Goal: Task Accomplishment & Management: Use online tool/utility

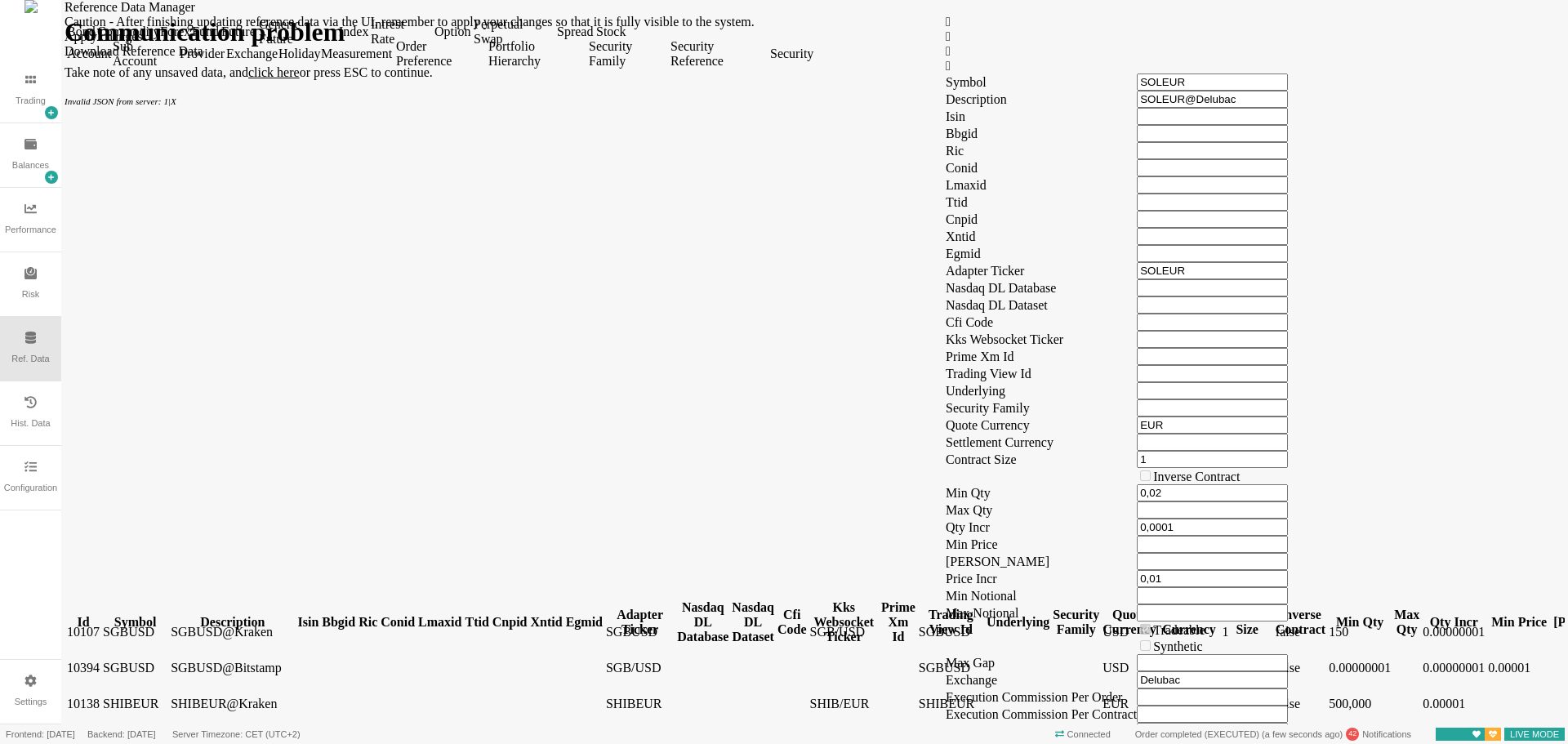
scroll to position [10294, 0]
click at [1116, 64] on div "Caution - After finishing updating reference data via the UI, remember to apply…" at bounding box center [815, 351] width 1501 height 673
click at [1124, 71] on div "Account Sub Account Provider Exchange Holiday Measurement Order Preference Port…" at bounding box center [815, 54] width 1501 height 34
click at [29, 102] on div "Trading" at bounding box center [30, 101] width 30 height 14
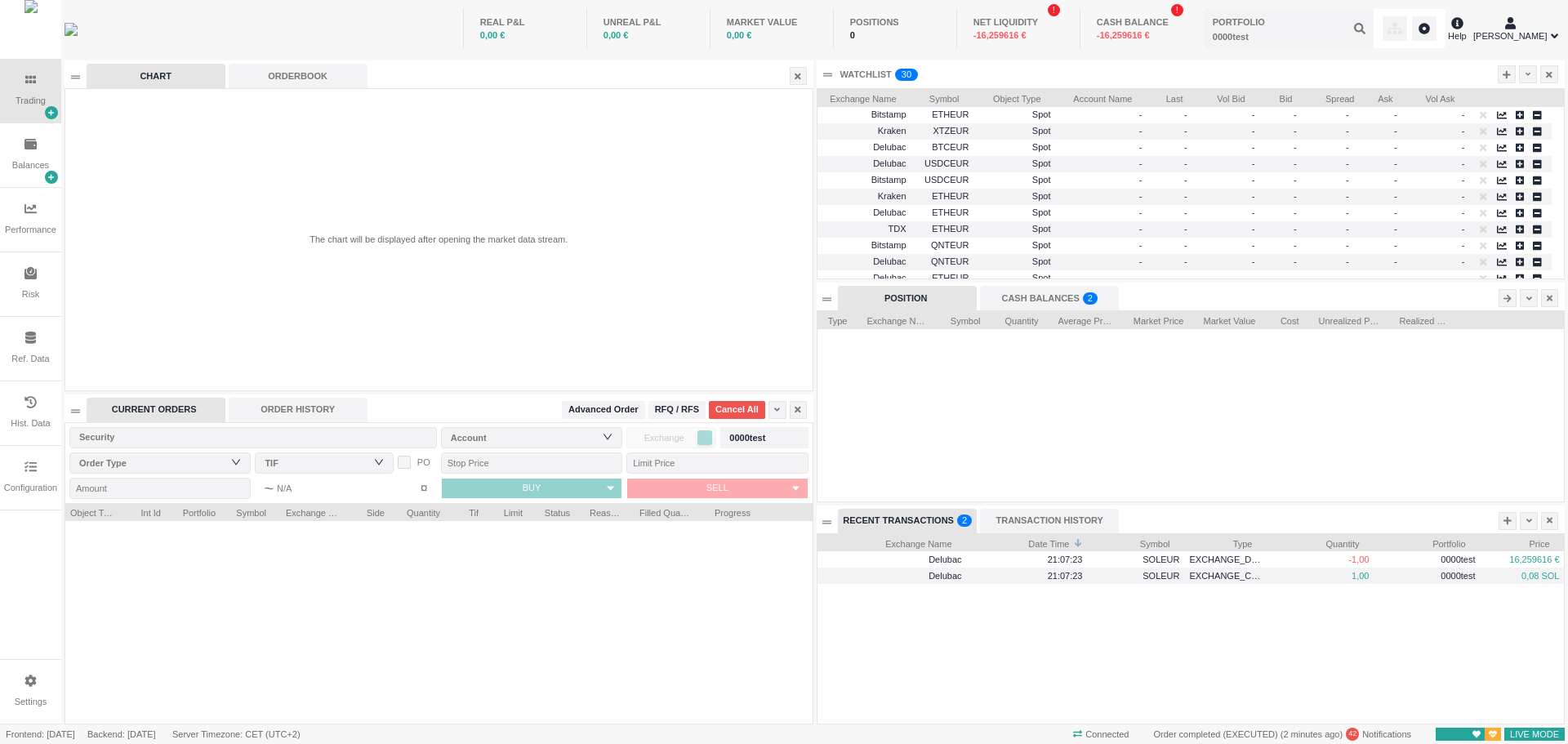
scroll to position [190, 746]
click at [1349, 31] on input "text" at bounding box center [1288, 29] width 171 height 39
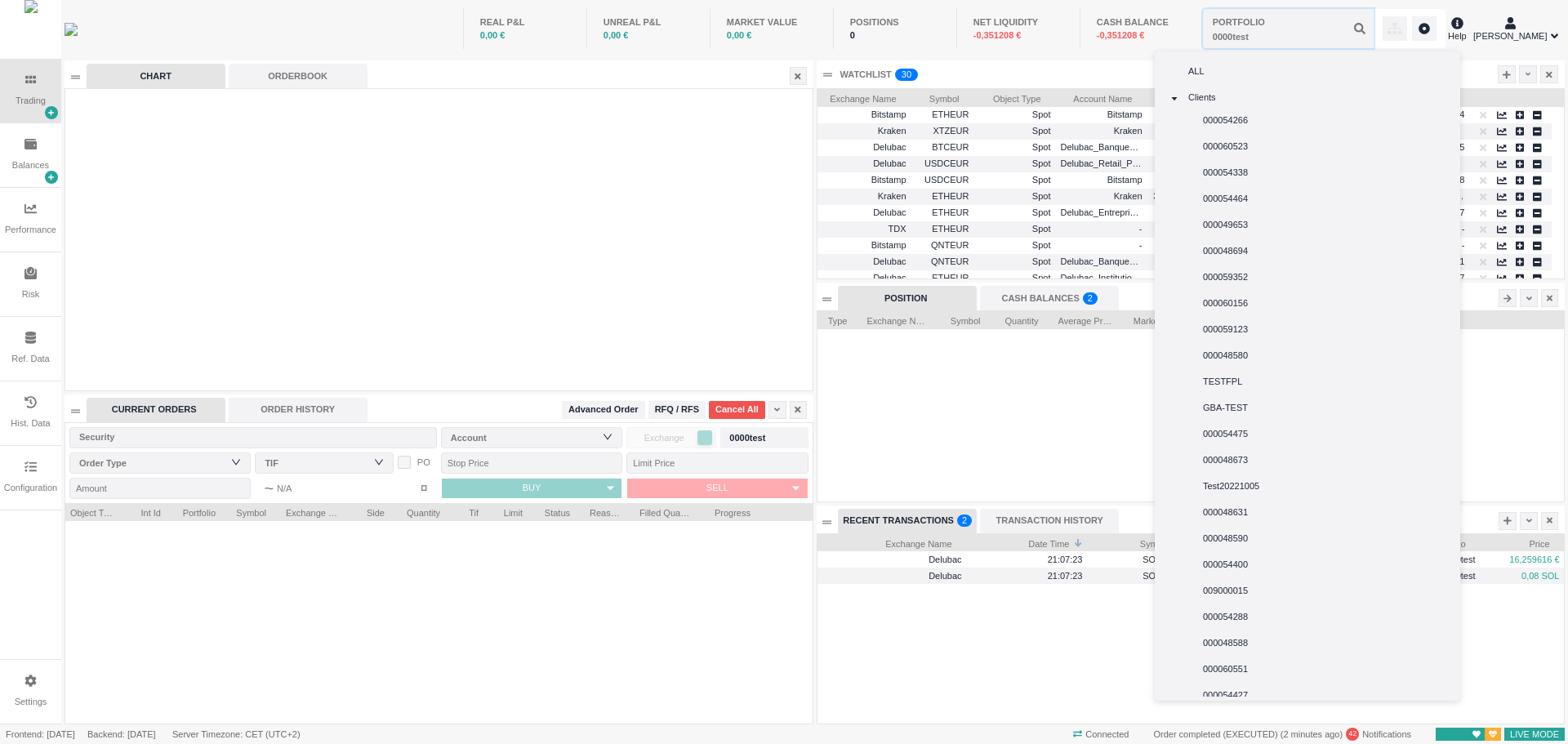
click at [1284, 34] on input "text" at bounding box center [1288, 29] width 171 height 39
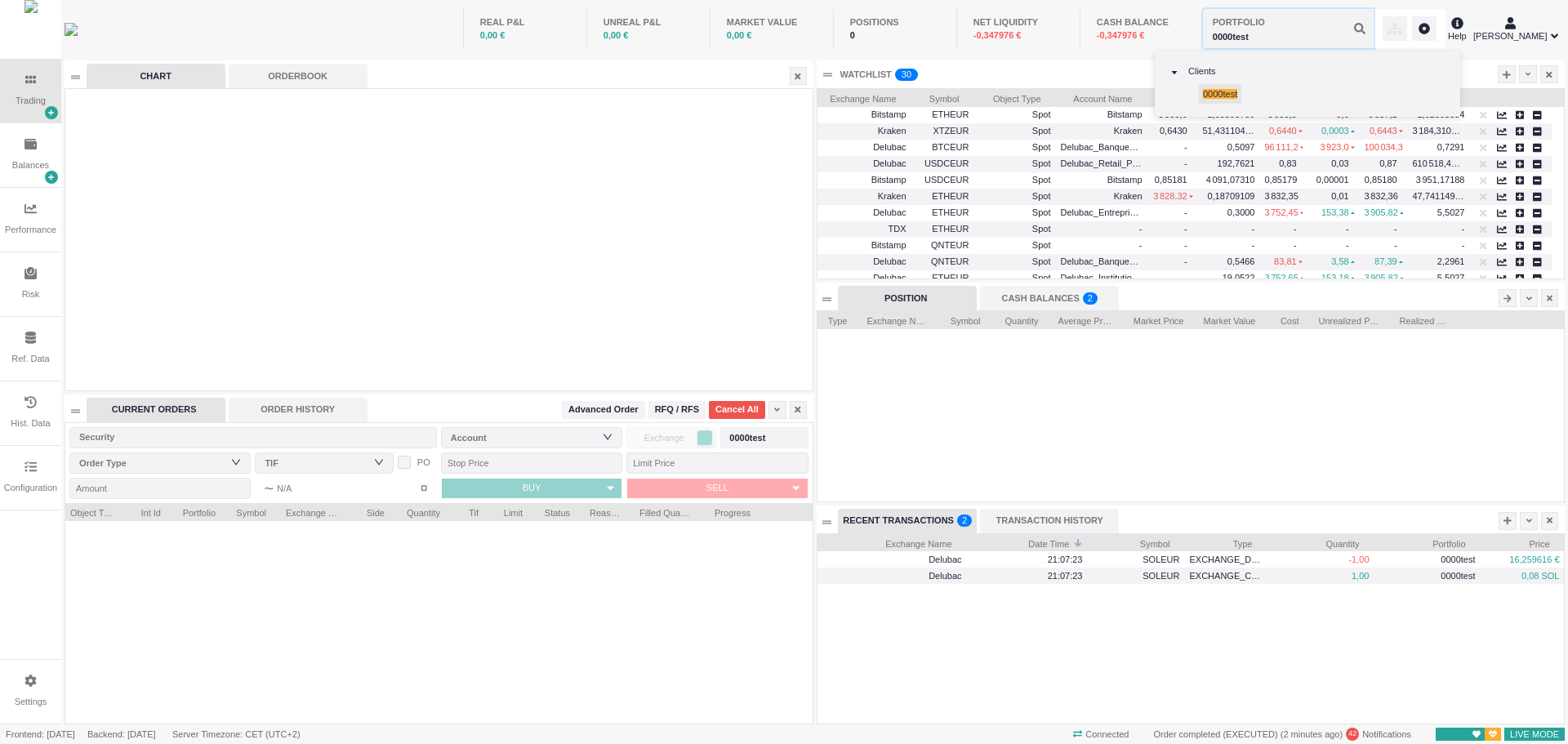
type input "0000test"
click at [1225, 93] on span "0000test" at bounding box center [1220, 94] width 34 height 10
click at [1066, 521] on div "TRANSACTION HISTORY" at bounding box center [1049, 522] width 139 height 25
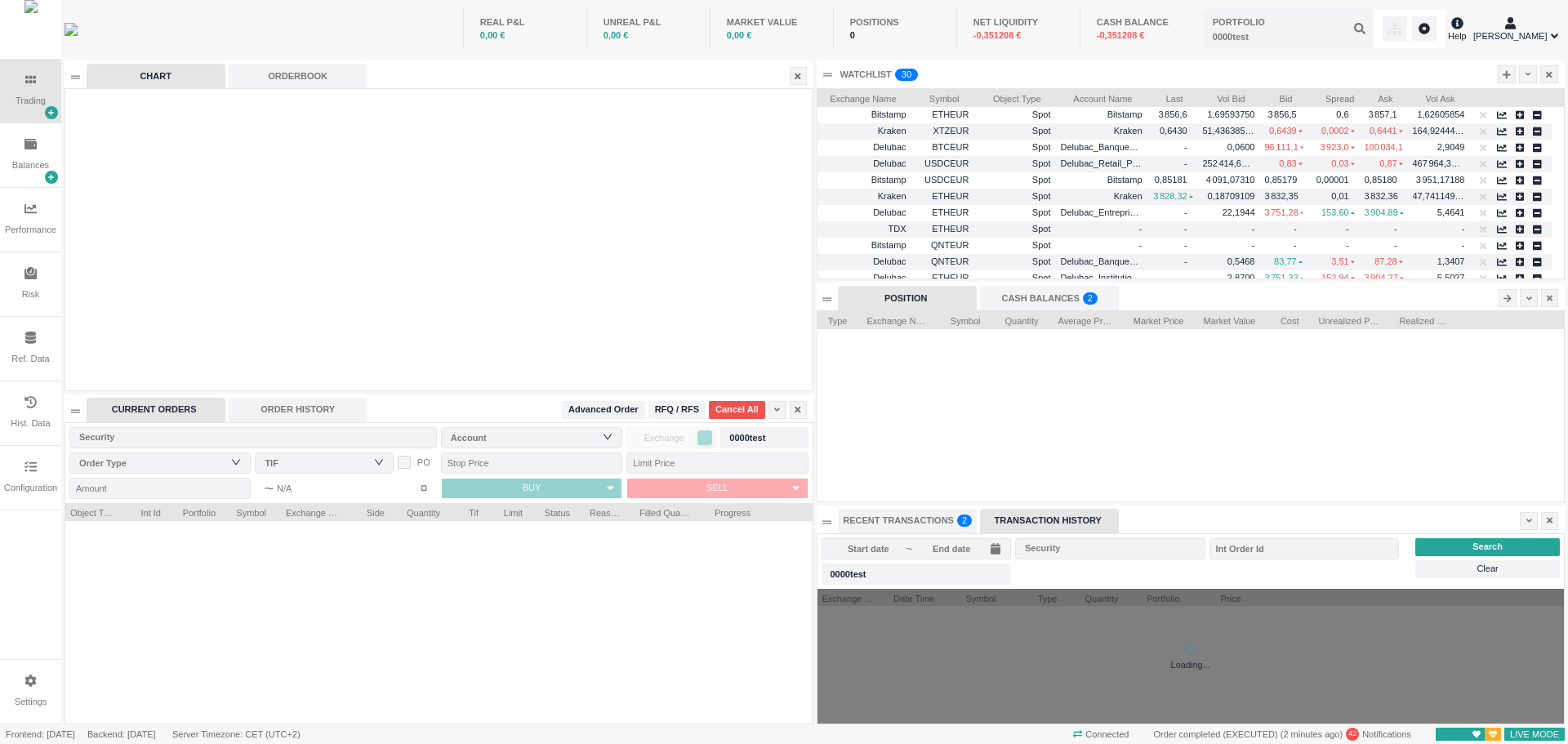
scroll to position [18, 144]
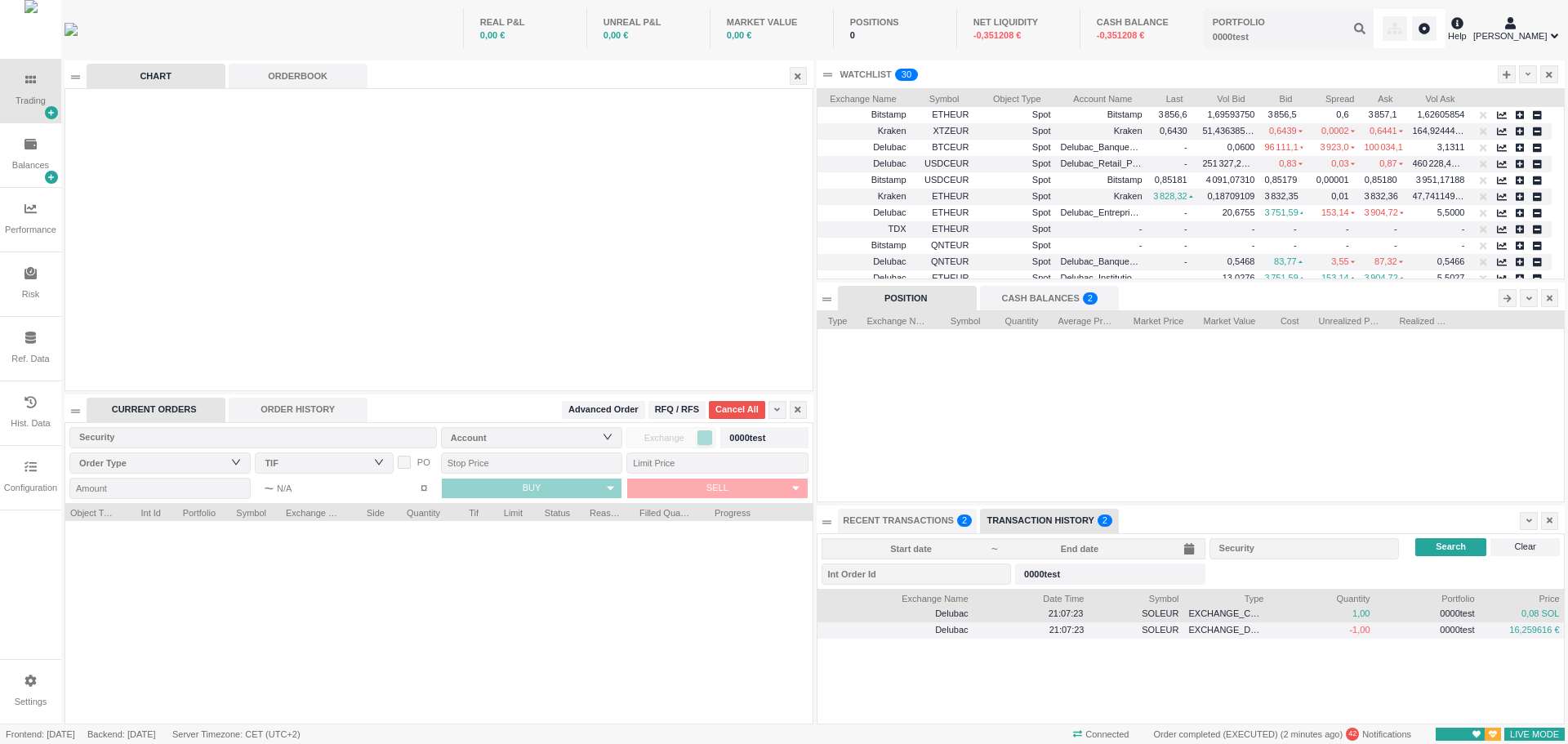
click at [1056, 609] on span "21:07:23" at bounding box center [1066, 614] width 35 height 10
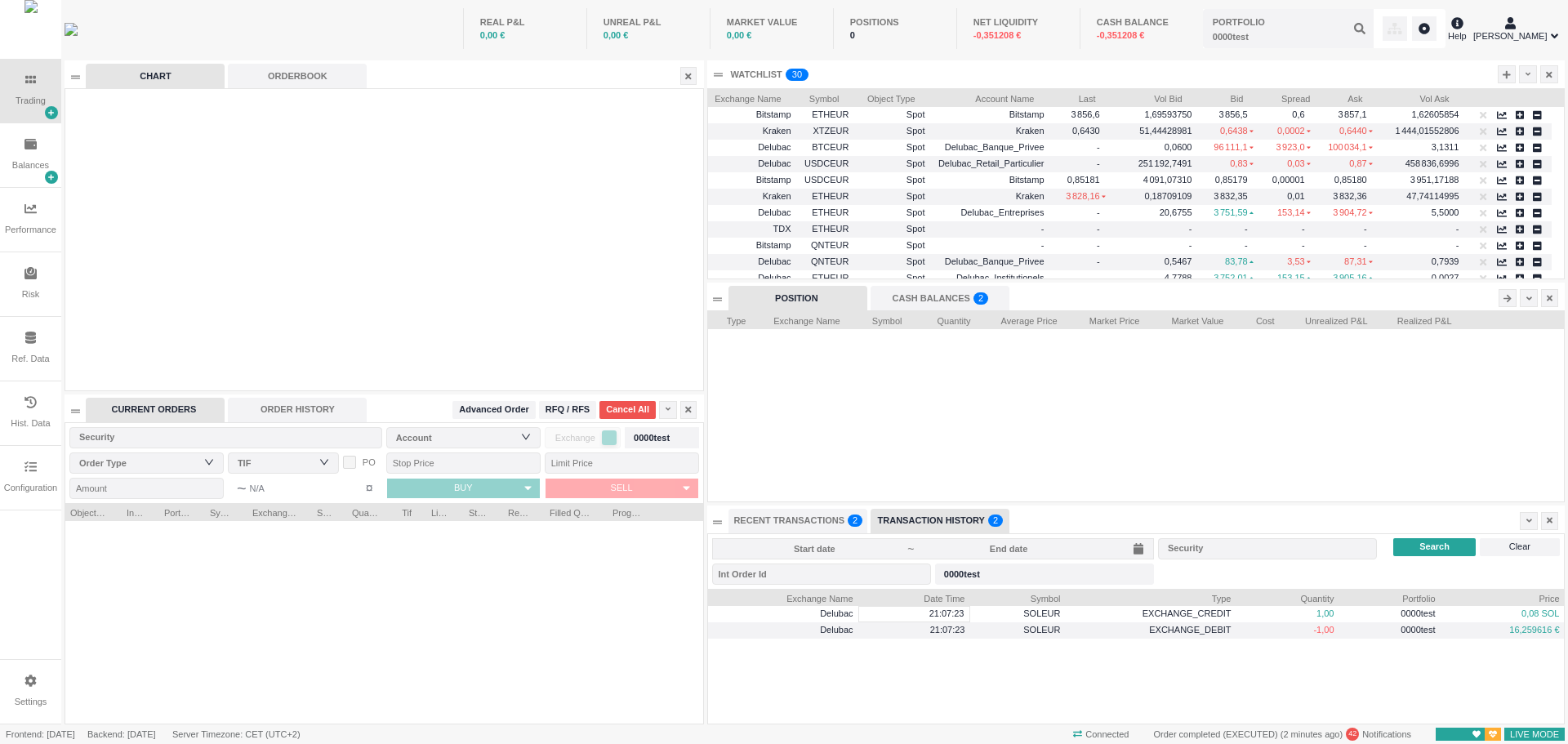
scroll to position [0, 0]
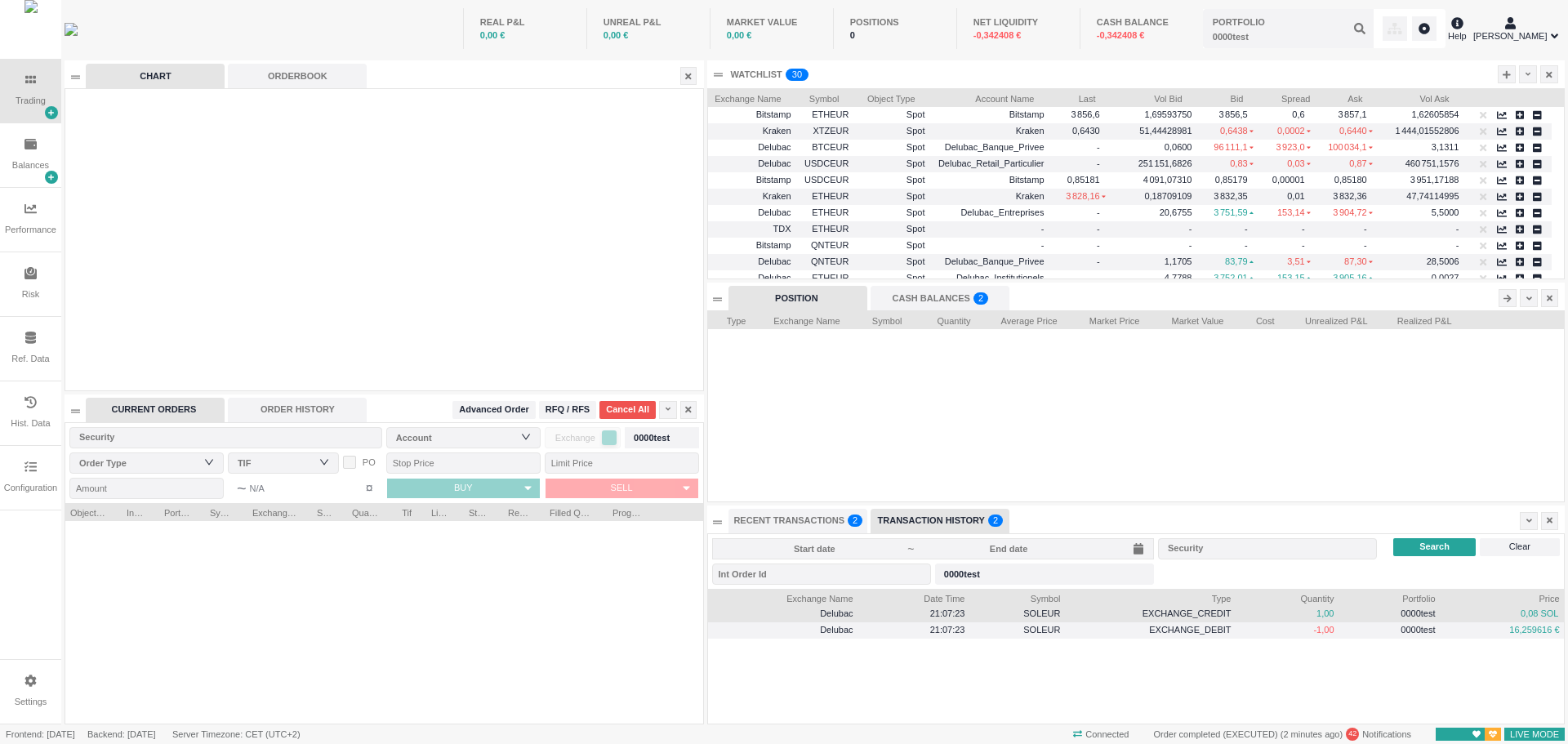
click at [1484, 615] on span "0,08 SOL" at bounding box center [1502, 614] width 112 height 19
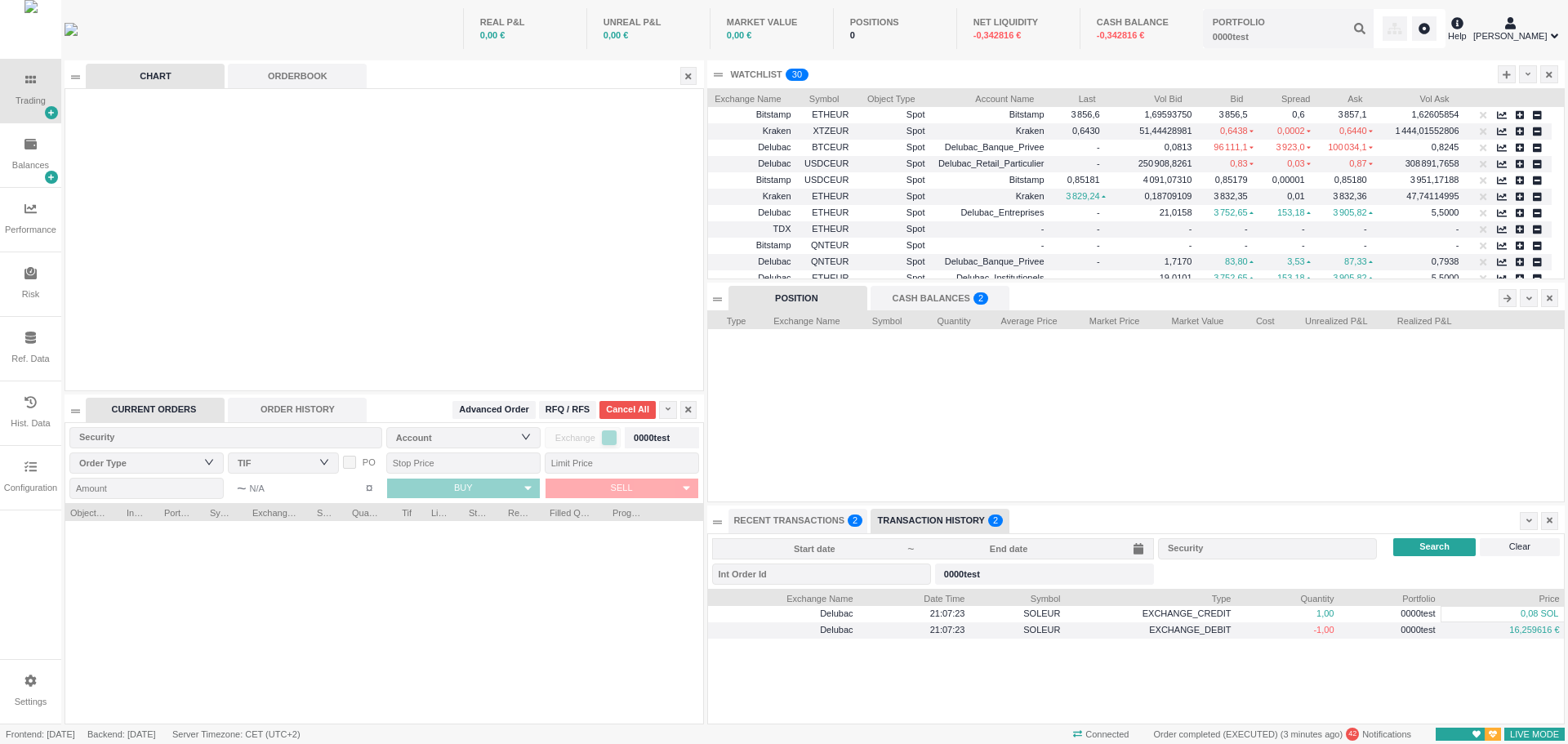
click at [278, 409] on div "ORDER HISTORY" at bounding box center [297, 410] width 139 height 25
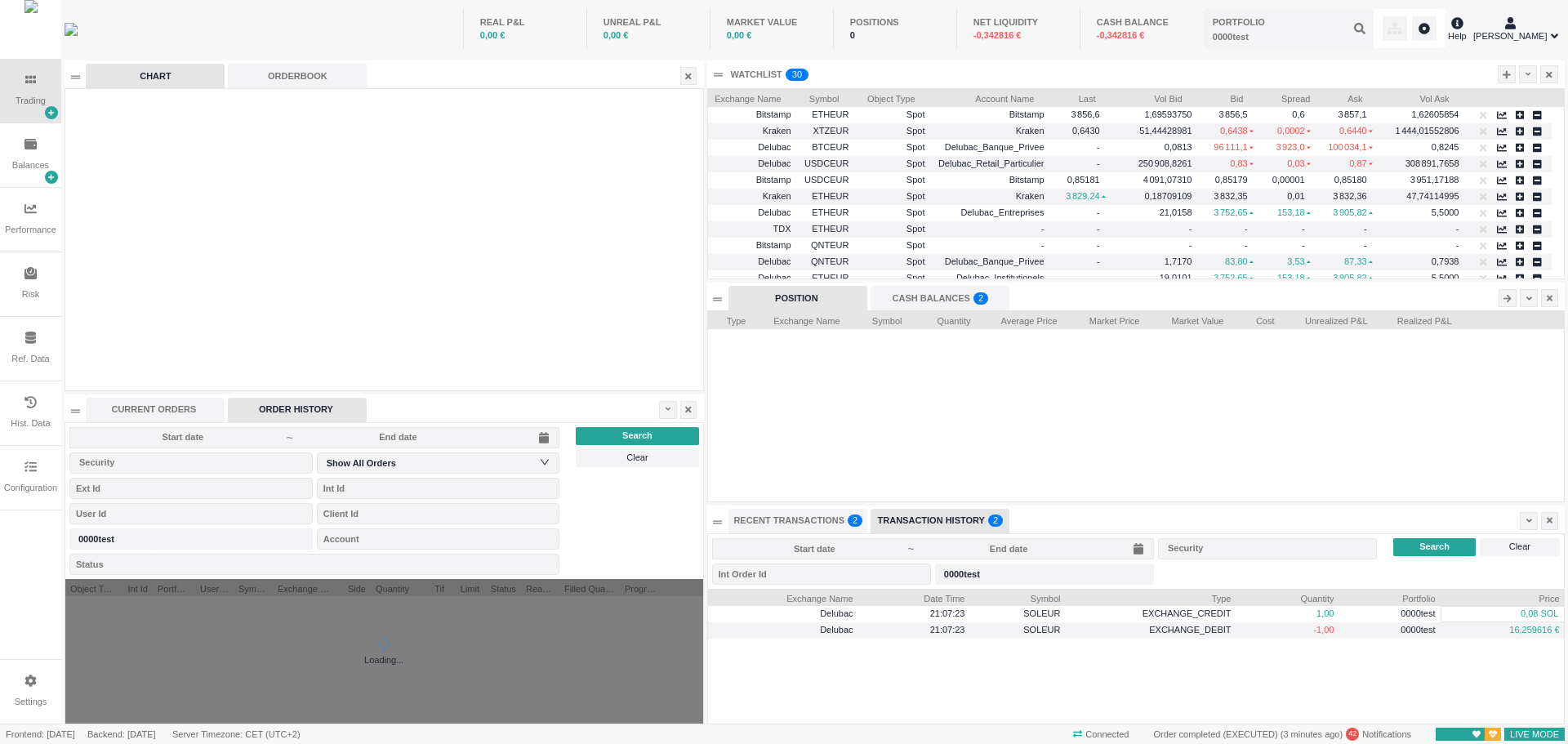
scroll to position [40, 122]
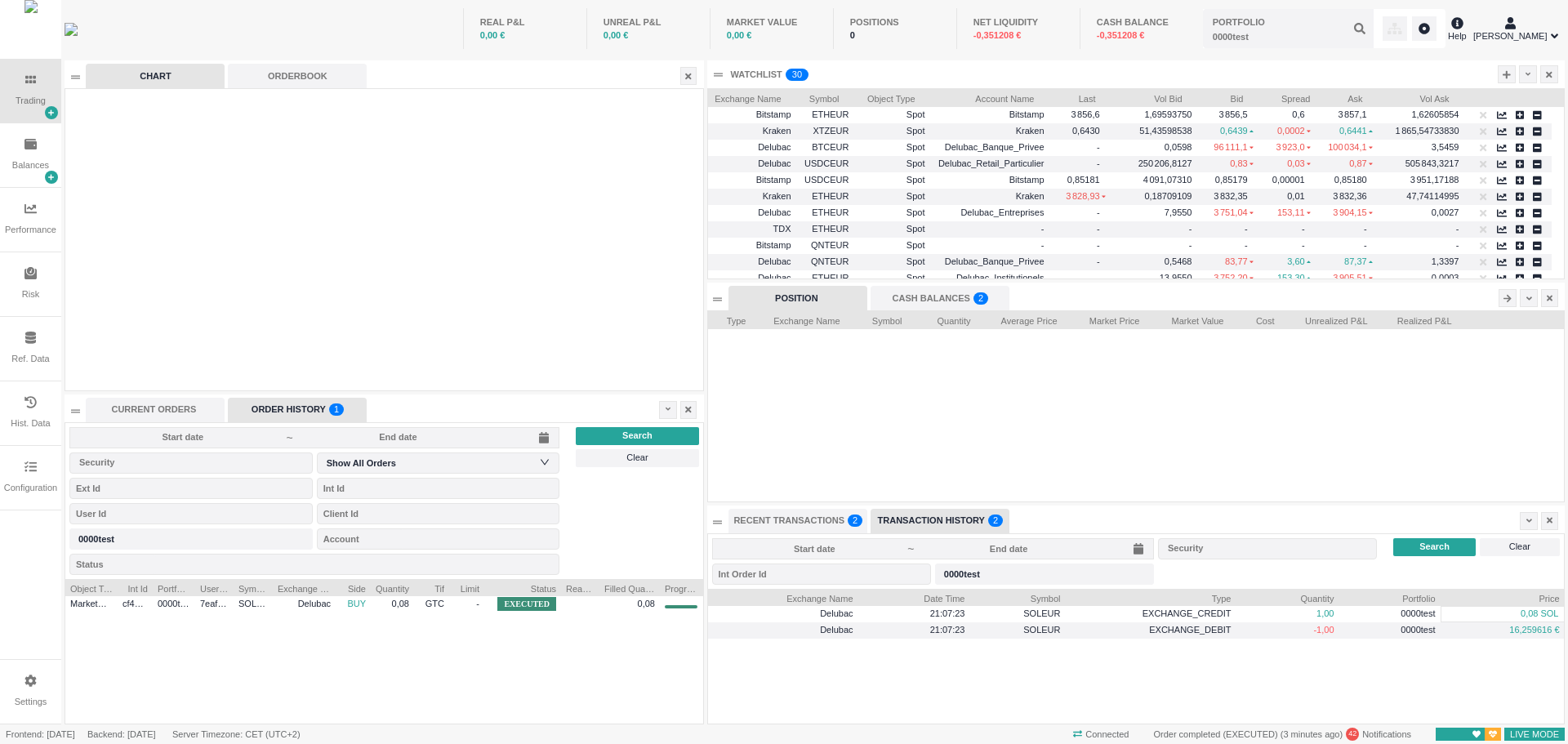
drag, startPoint x: 521, startPoint y: 587, endPoint x: 560, endPoint y: 587, distance: 39.0
click at [560, 587] on div at bounding box center [561, 587] width 7 height 16
click at [235, 608] on div "SOLEUR" at bounding box center [253, 605] width 39 height 16
click at [370, 586] on div at bounding box center [371, 587] width 7 height 16
drag, startPoint x: 335, startPoint y: 583, endPoint x: 343, endPoint y: 588, distance: 9.4
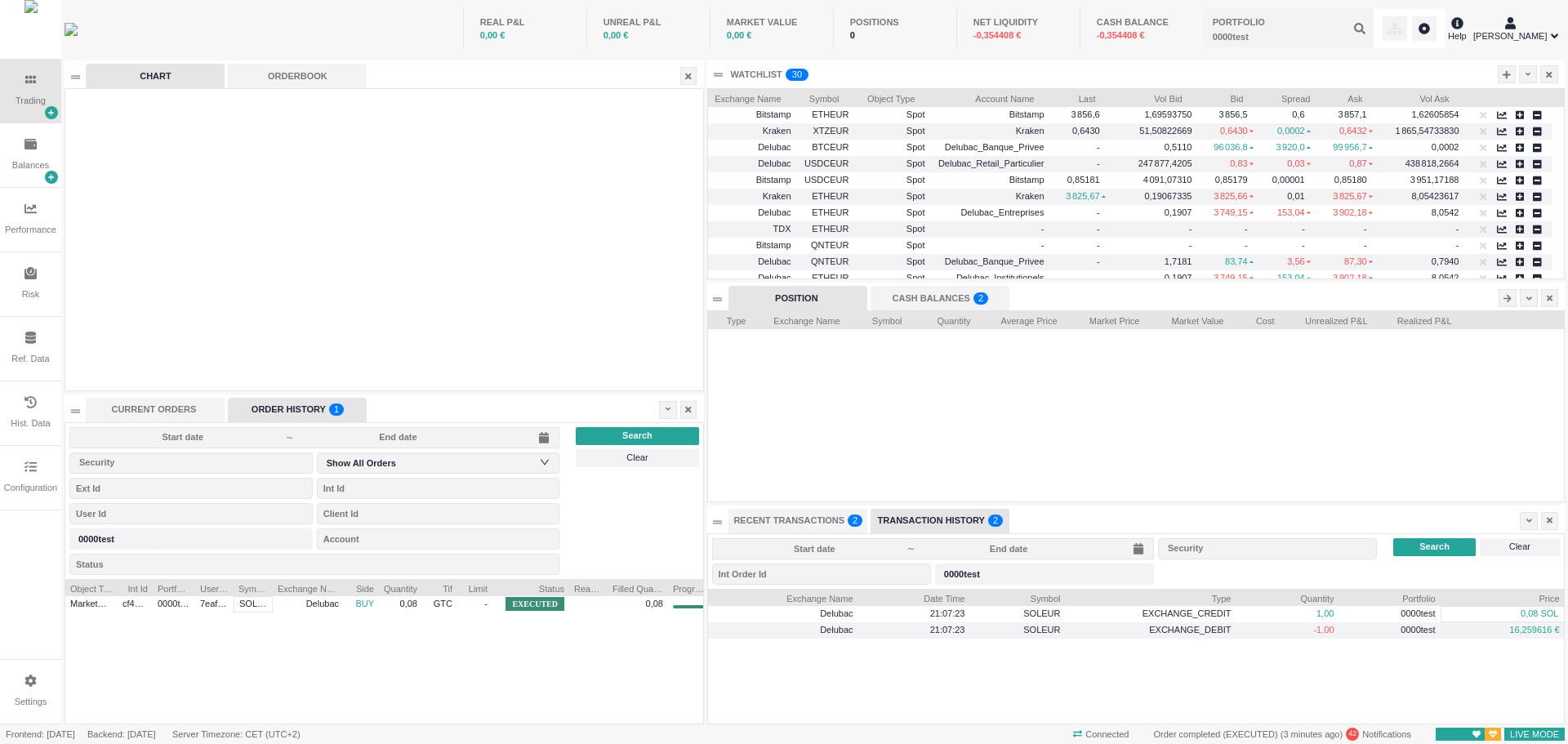
click at [343, 588] on div at bounding box center [344, 587] width 7 height 16
click at [189, 605] on div "0000test" at bounding box center [174, 605] width 43 height 16
click at [666, 409] on icon at bounding box center [668, 409] width 6 height 9
click at [677, 459] on li "Table Settings" at bounding box center [735, 464] width 153 height 26
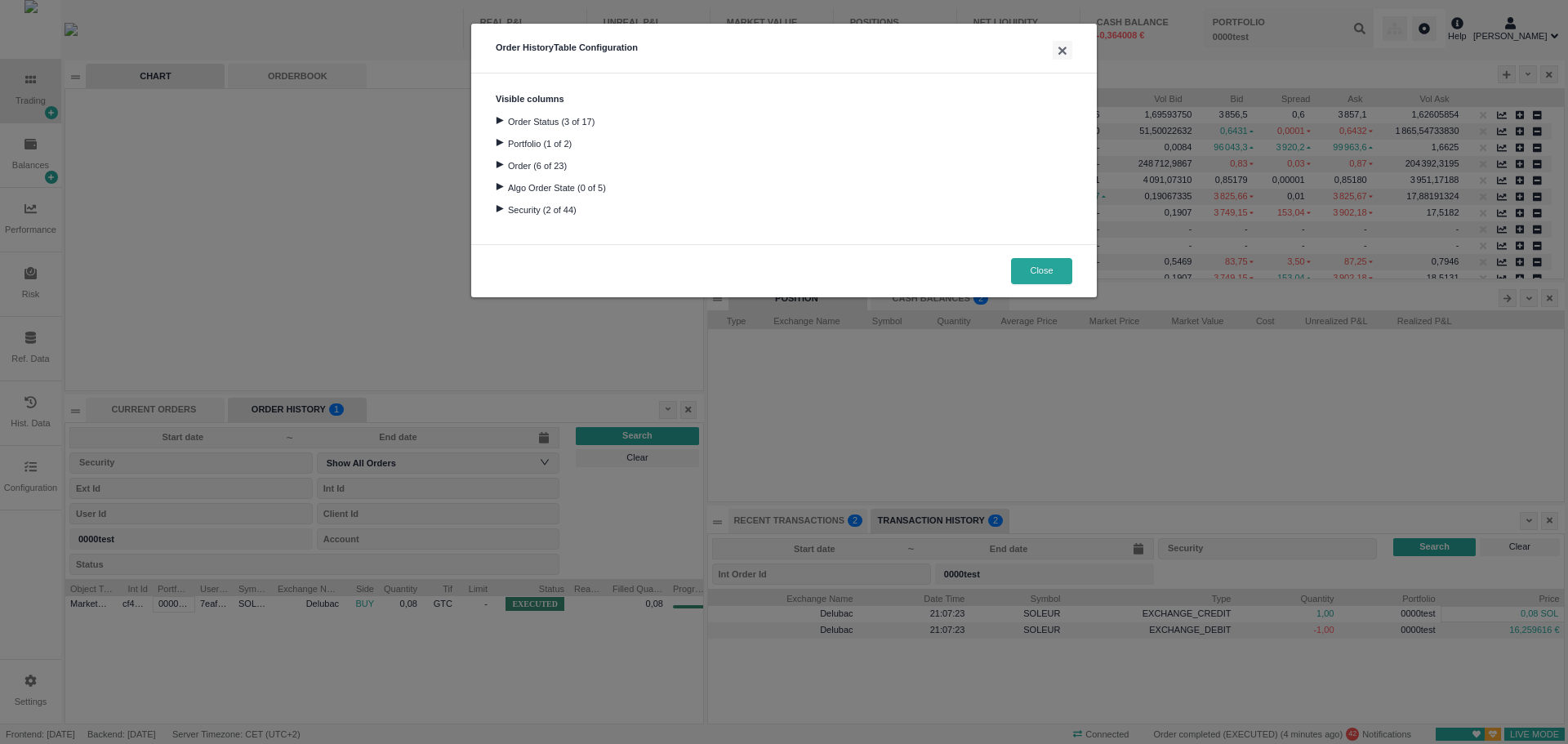
click at [502, 189] on div at bounding box center [499, 186] width 22 height 7
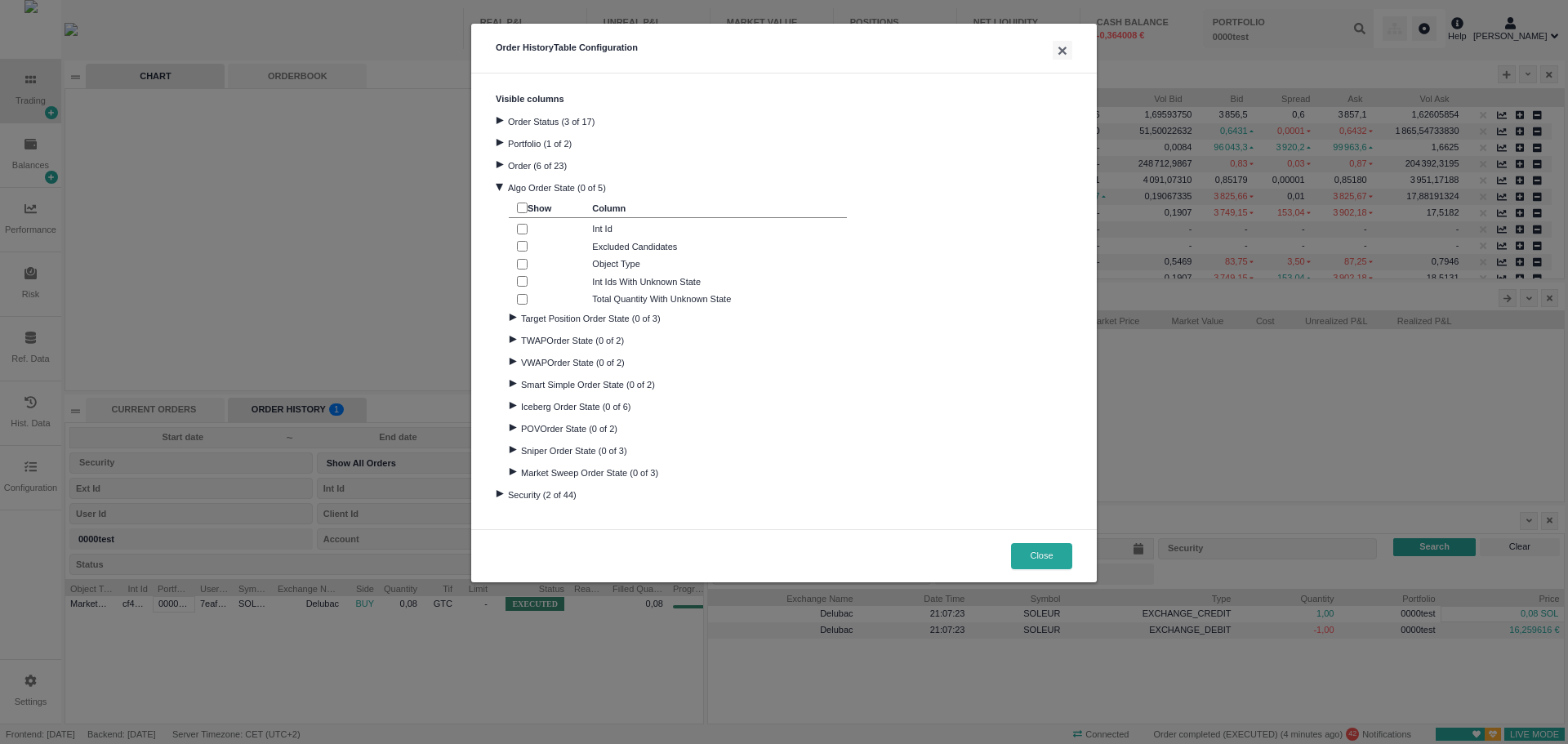
click at [502, 189] on div at bounding box center [499, 186] width 7 height 22
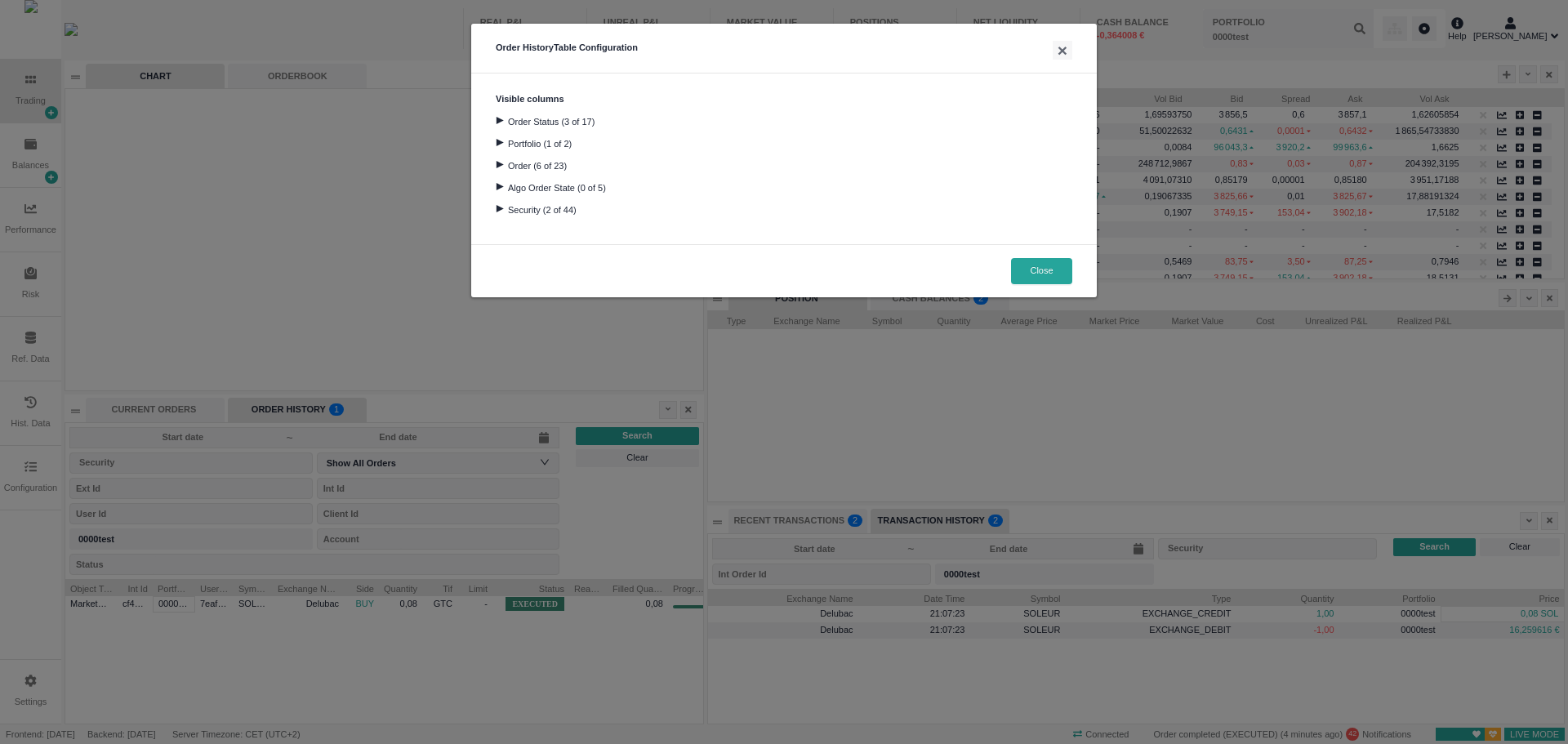
click at [502, 164] on div at bounding box center [499, 164] width 22 height 7
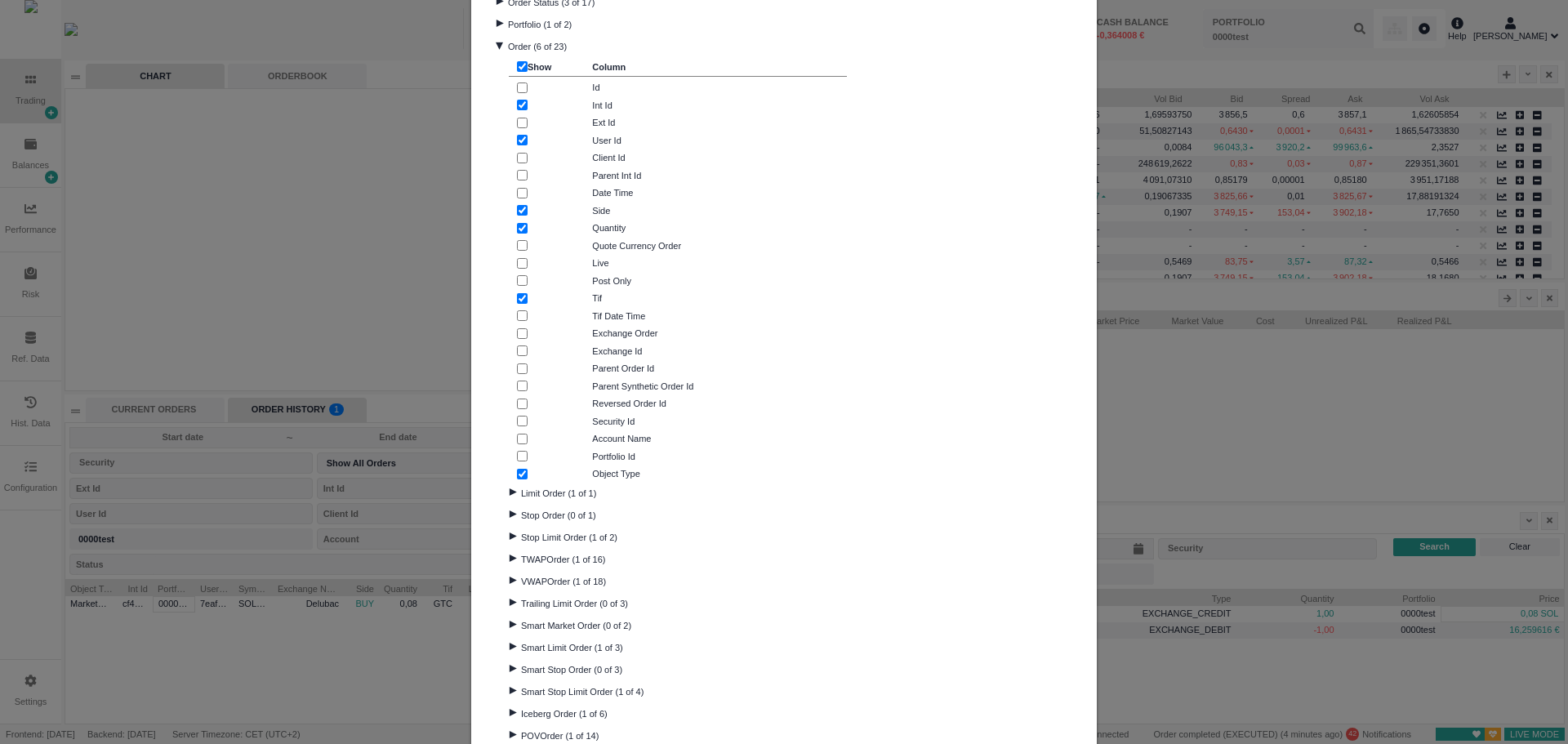
scroll to position [311, 0]
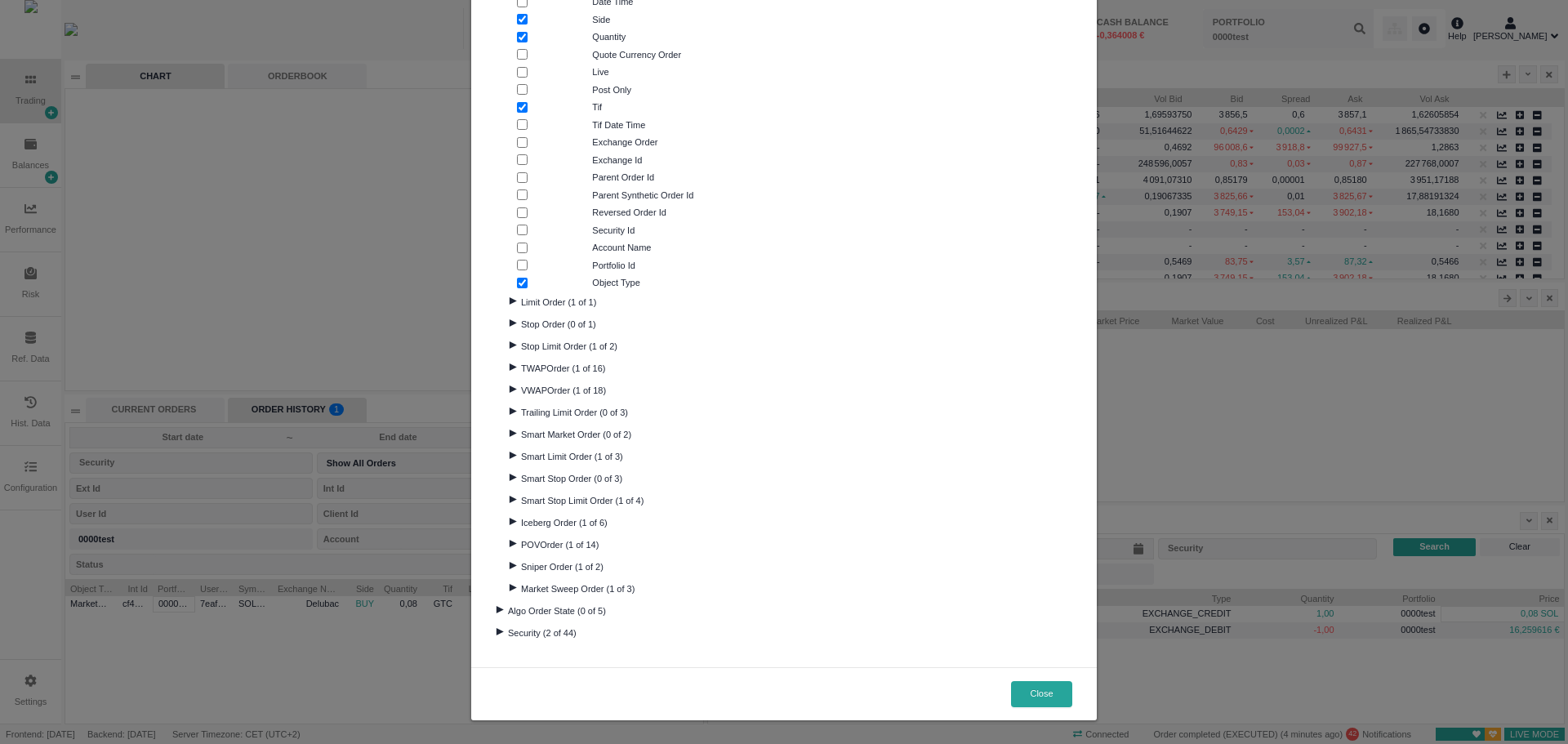
click at [510, 304] on div at bounding box center [513, 301] width 22 height 7
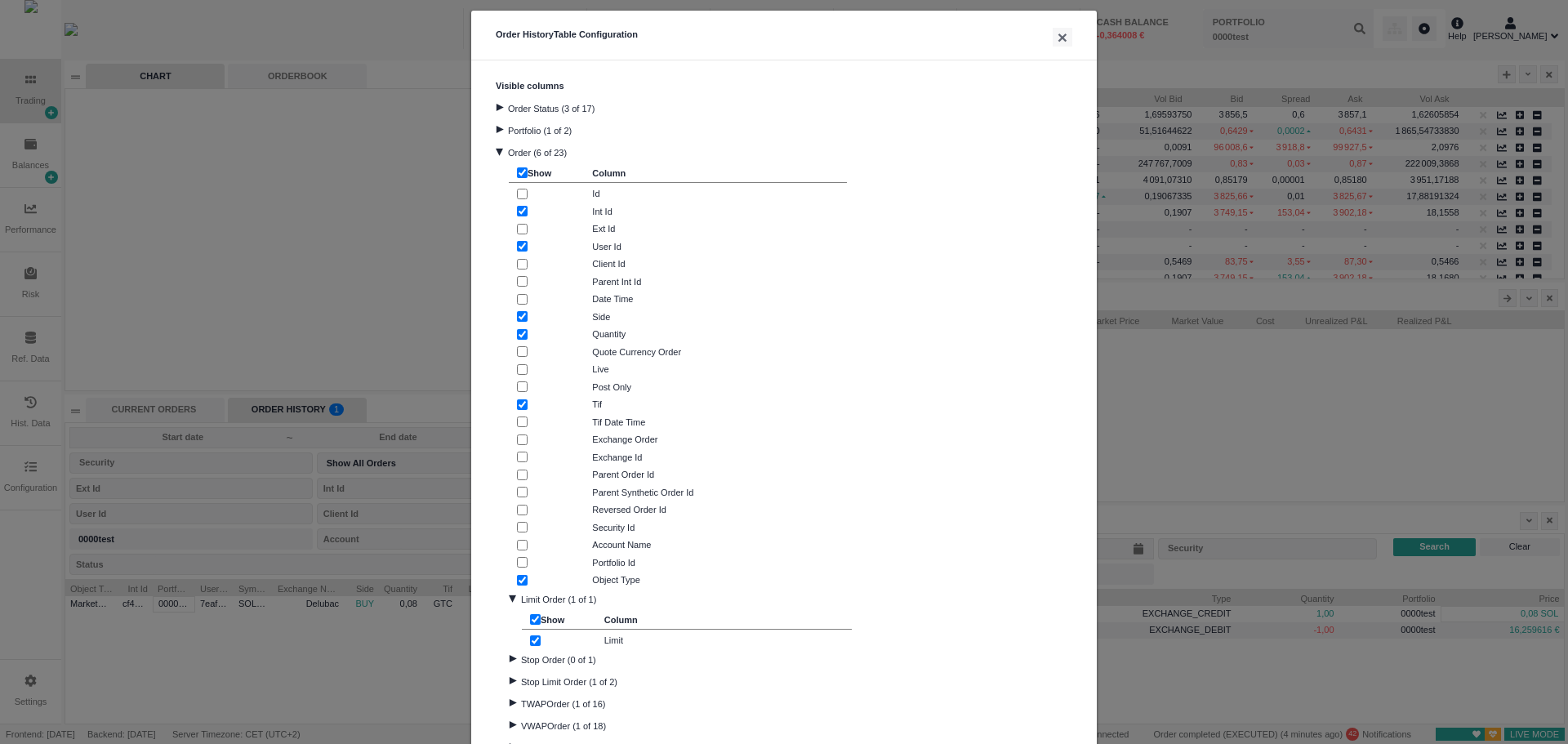
scroll to position [0, 0]
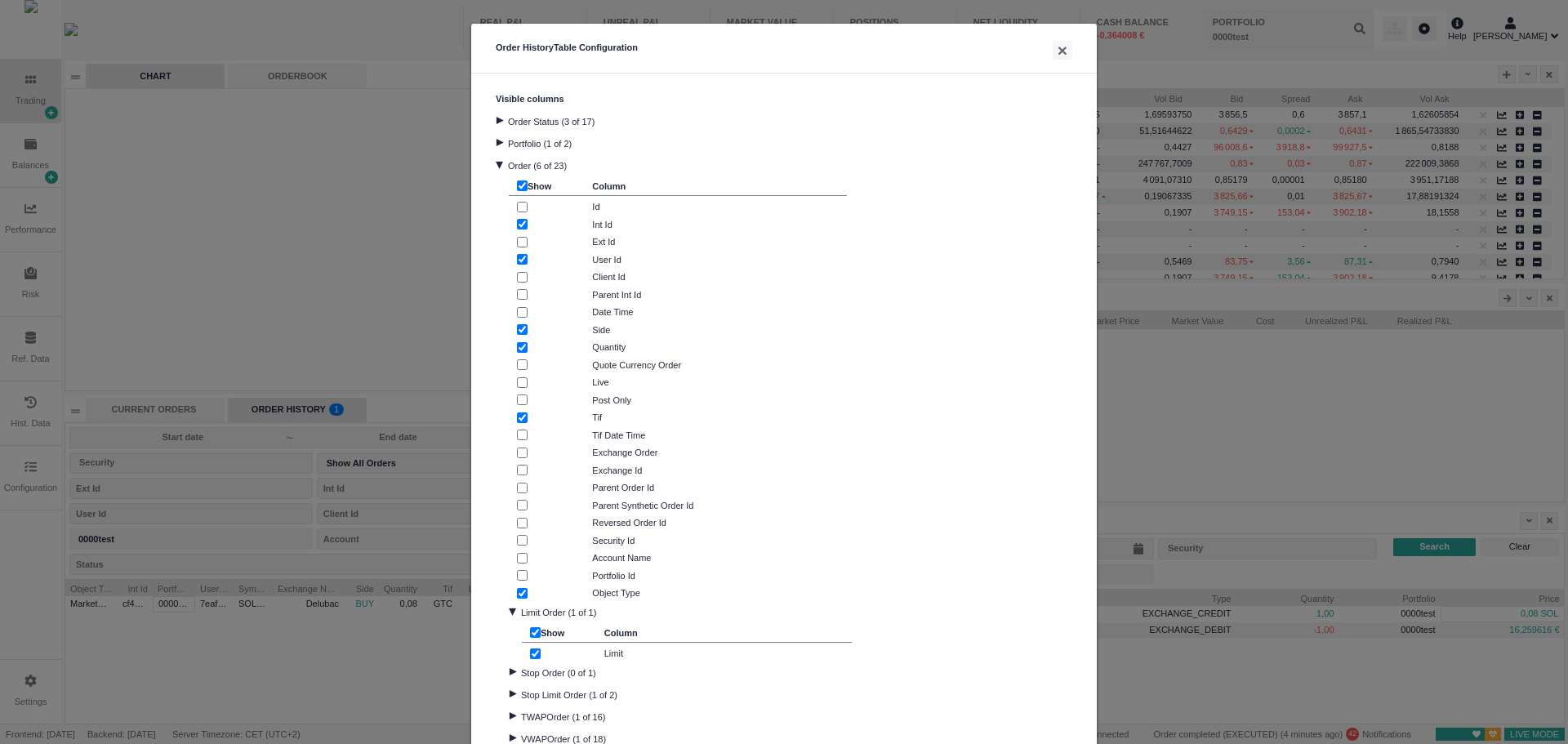
click at [495, 120] on div at bounding box center [499, 120] width 22 height 7
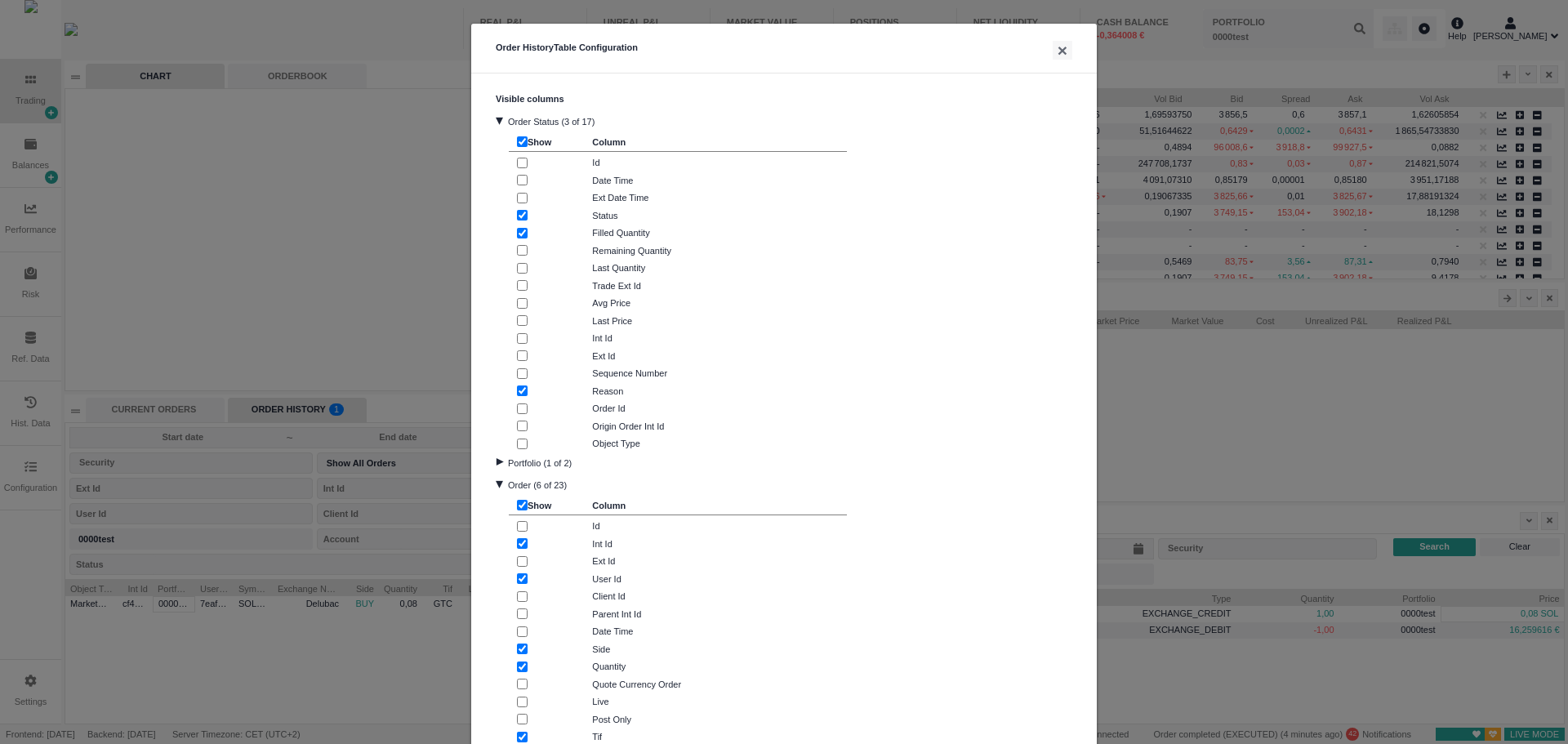
click at [497, 462] on div at bounding box center [499, 462] width 22 height 7
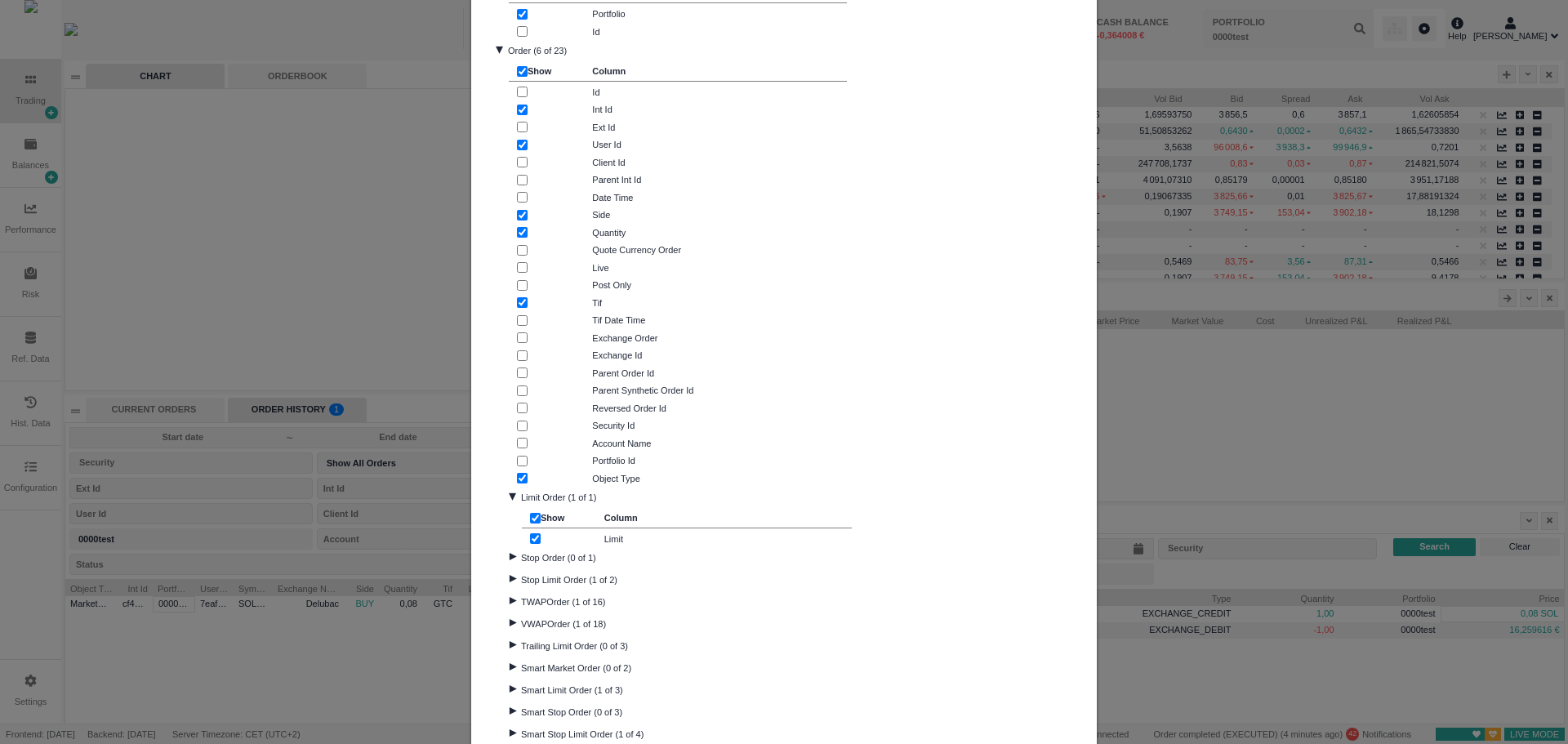
scroll to position [654, 0]
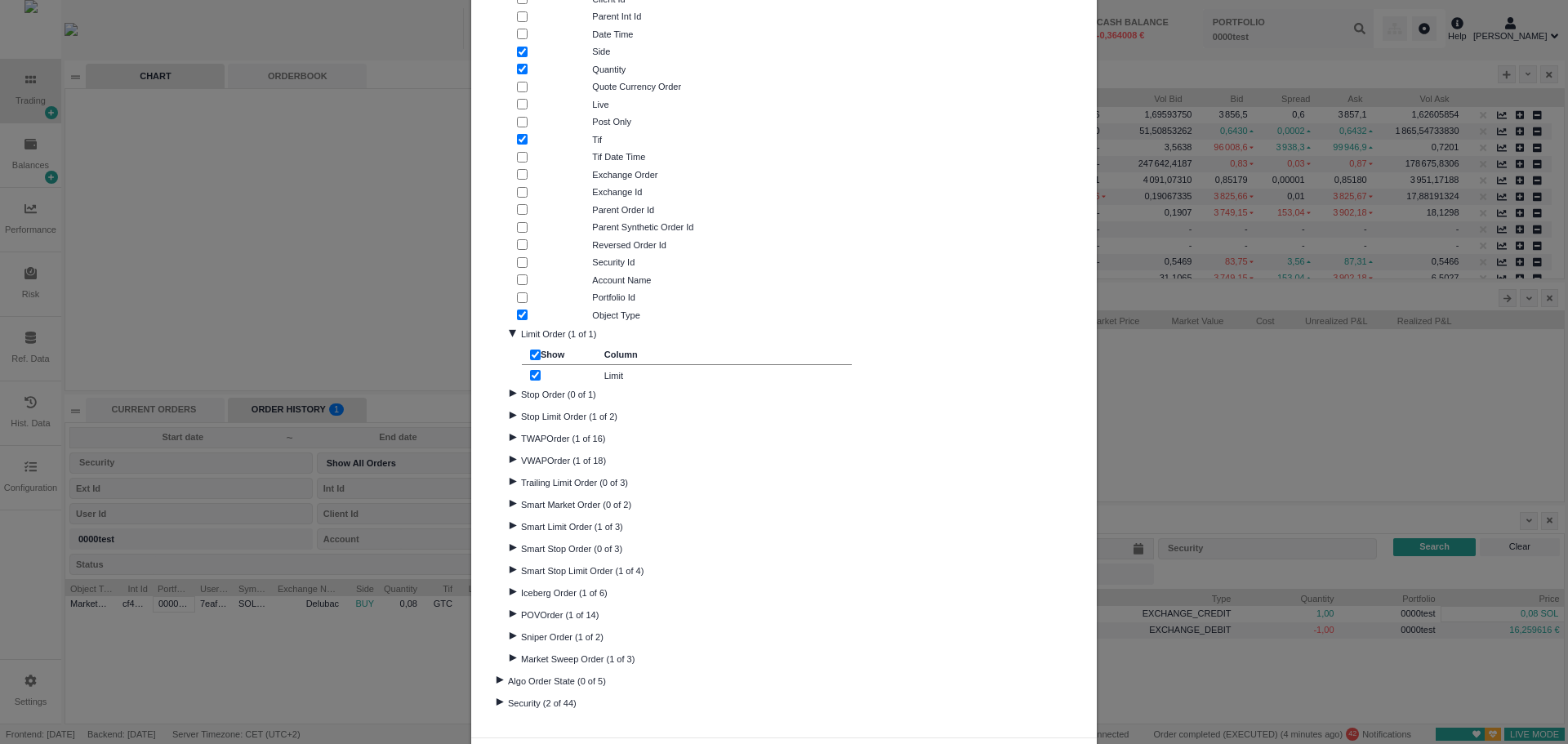
click at [511, 396] on div at bounding box center [513, 393] width 22 height 7
click at [509, 451] on div at bounding box center [513, 454] width 22 height 7
click at [508, 530] on div at bounding box center [513, 532] width 22 height 7
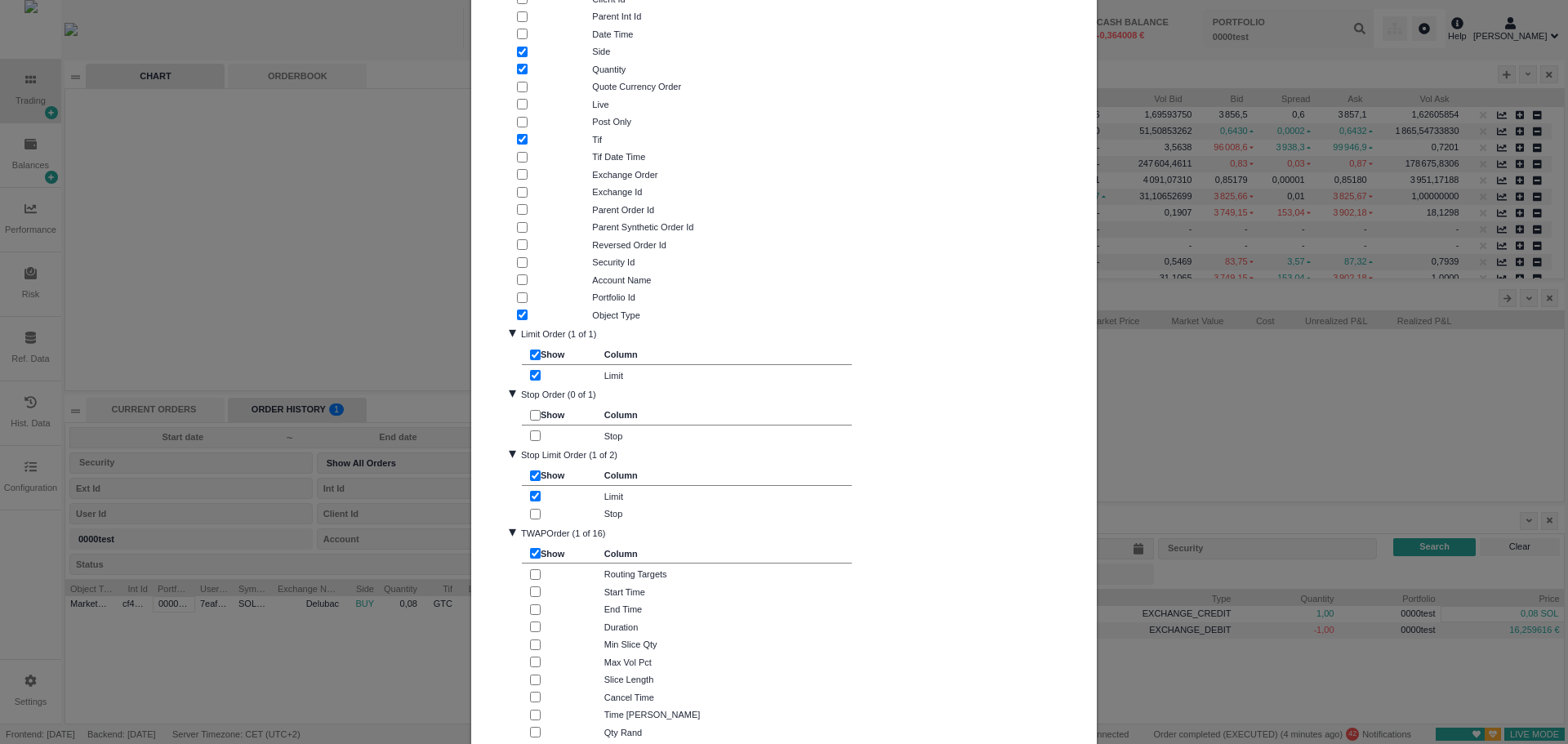
scroll to position [980, 0]
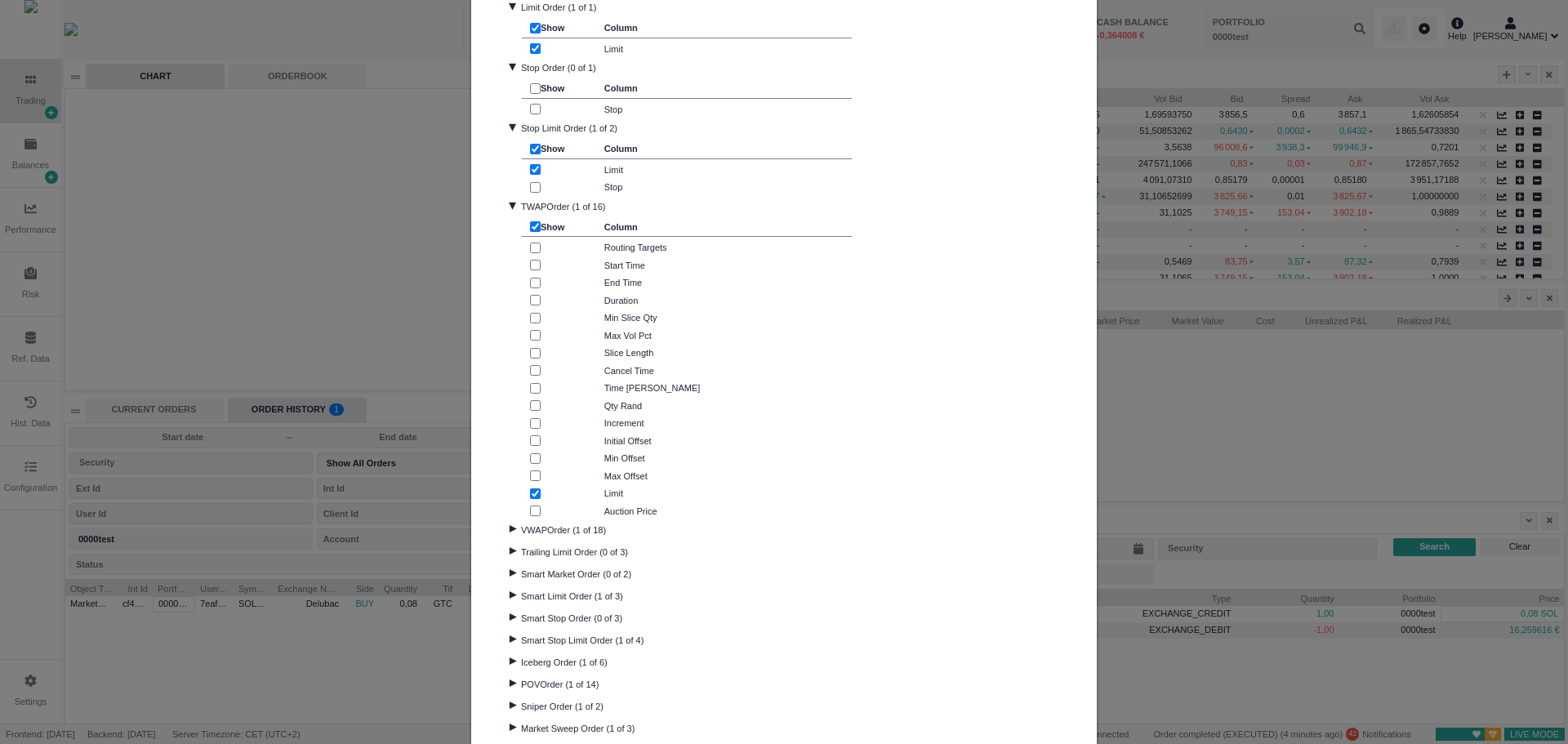
click at [510, 528] on div at bounding box center [513, 528] width 22 height 7
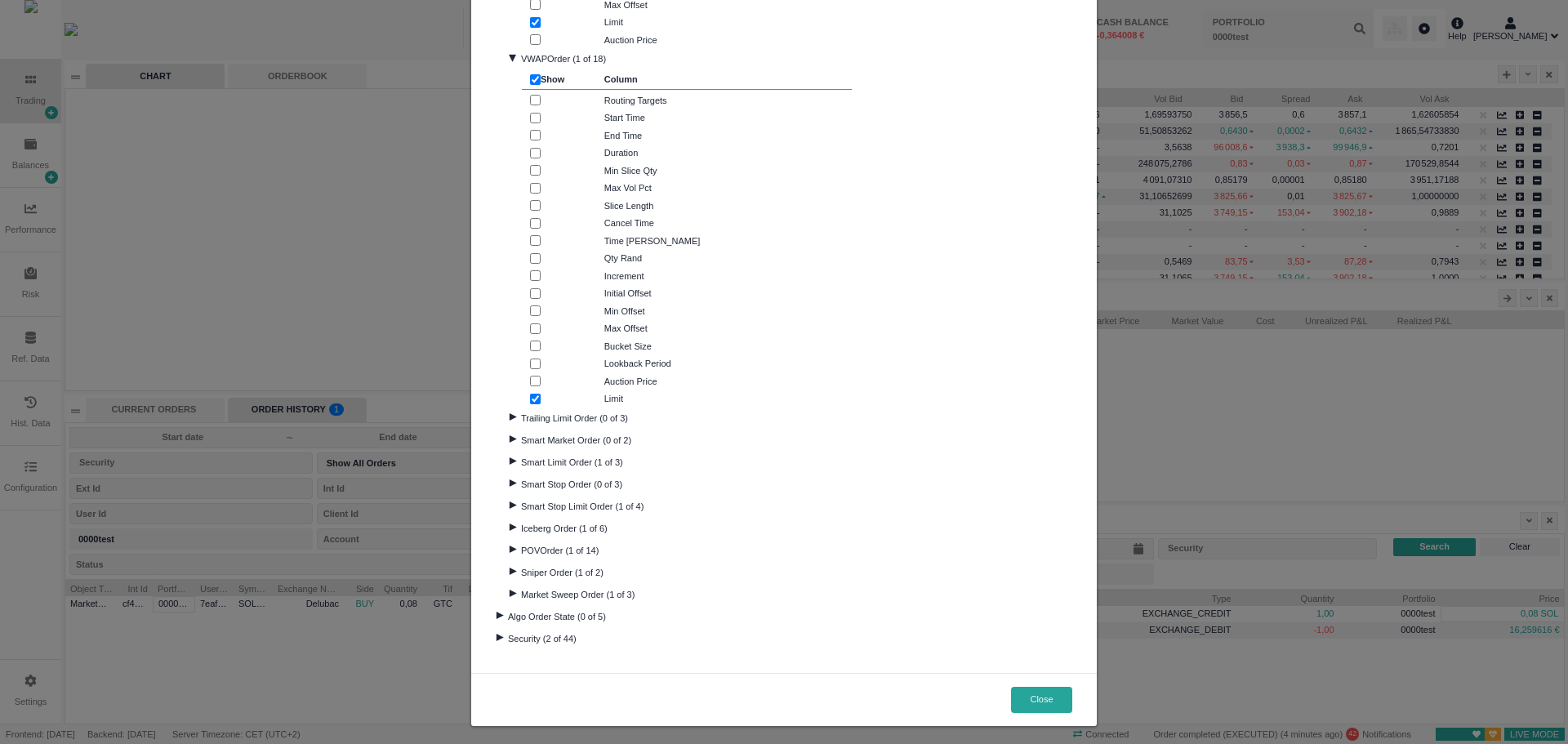
scroll to position [1458, 0]
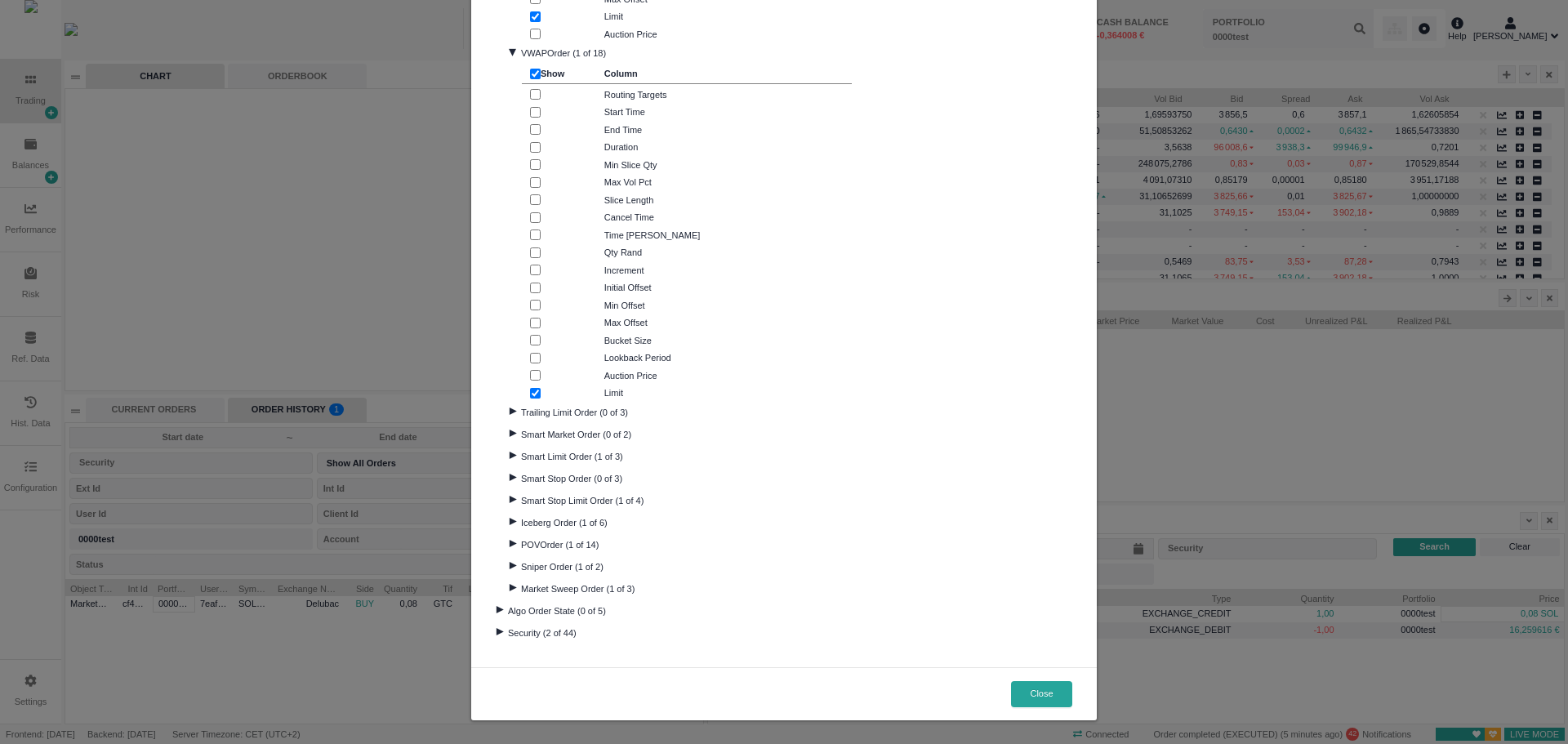
click at [1035, 691] on button "Close" at bounding box center [1042, 695] width 62 height 26
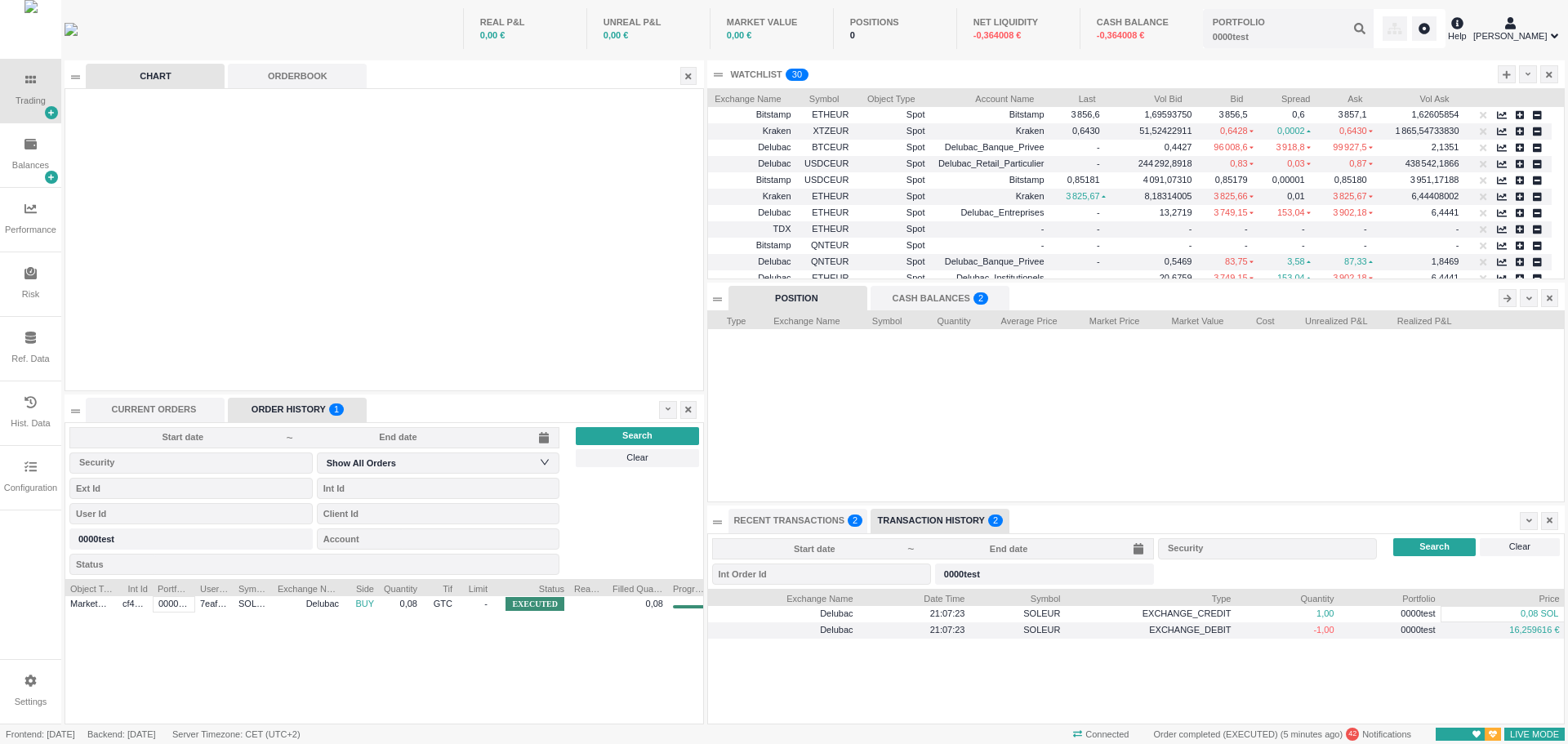
click at [123, 402] on div "CURRENT ORDERS" at bounding box center [155, 410] width 139 height 25
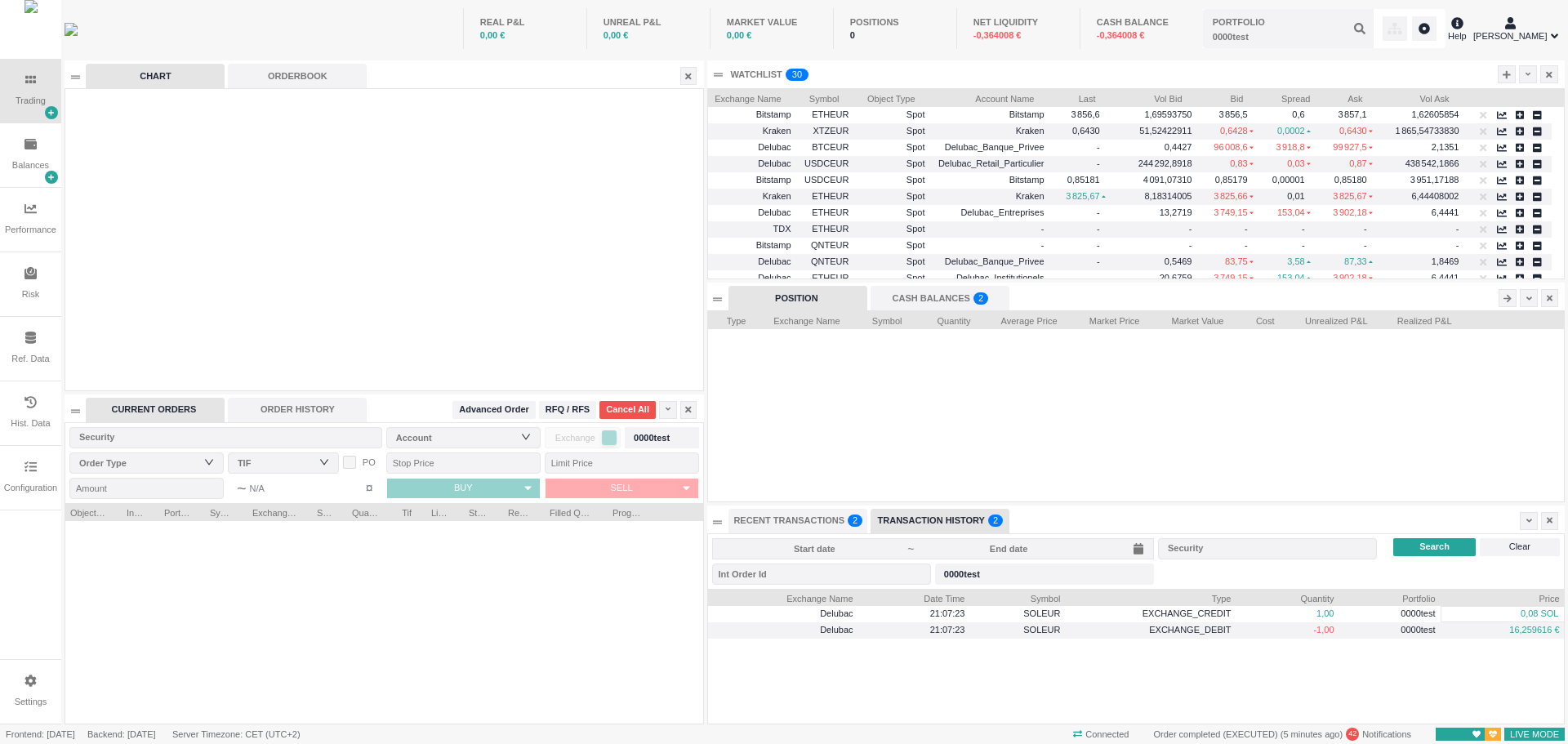
scroll to position [221, 637]
click at [249, 413] on div "ORDER HISTORY" at bounding box center [297, 410] width 139 height 25
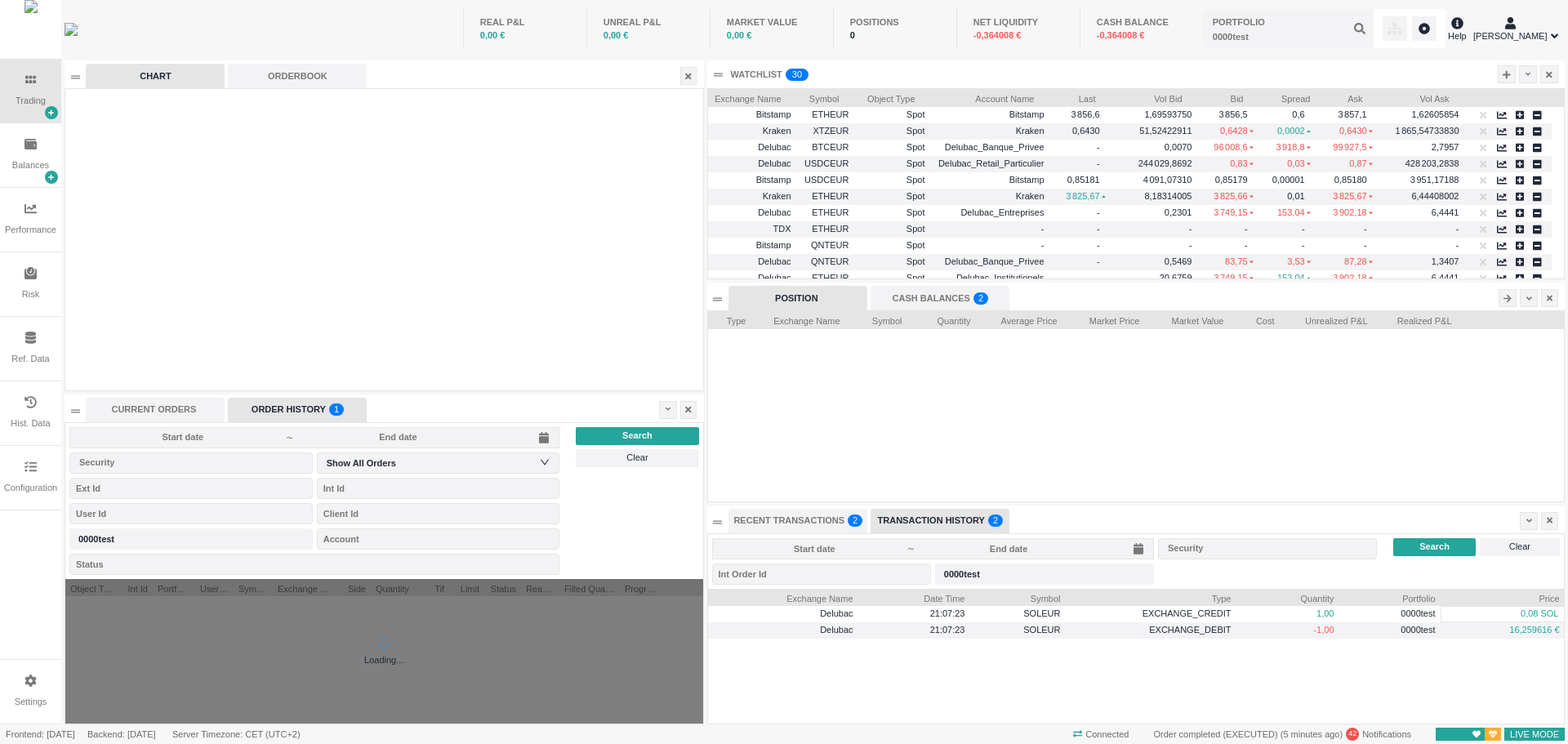
scroll to position [144, 637]
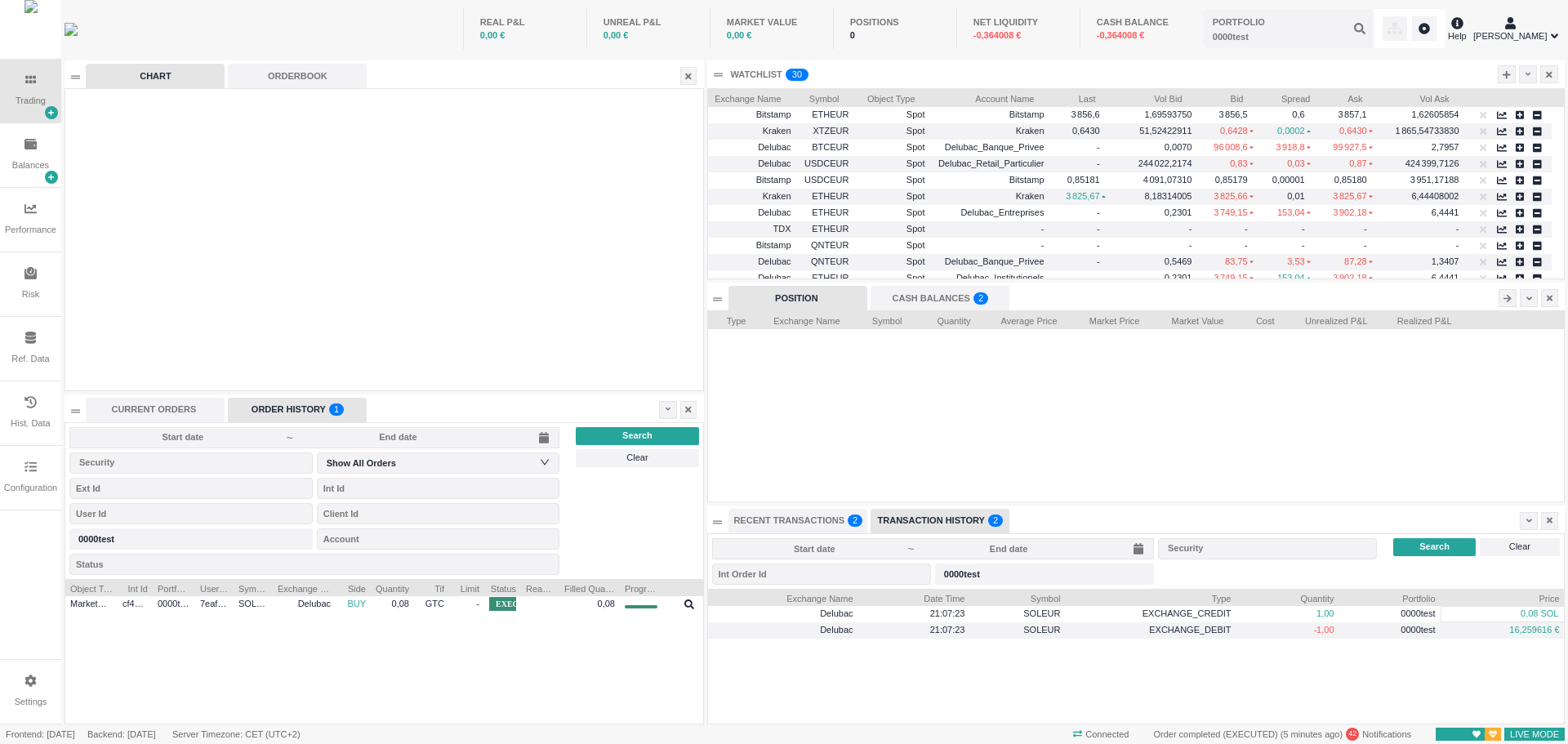
click at [813, 525] on div "RECENT TRANSACTIONS 0 1 2 3 4 5 6 7 8 9 0 1 2 3 4 5 6 7 8 9 0 1 2 3 4 5 6 7 8 9" at bounding box center [798, 522] width 139 height 25
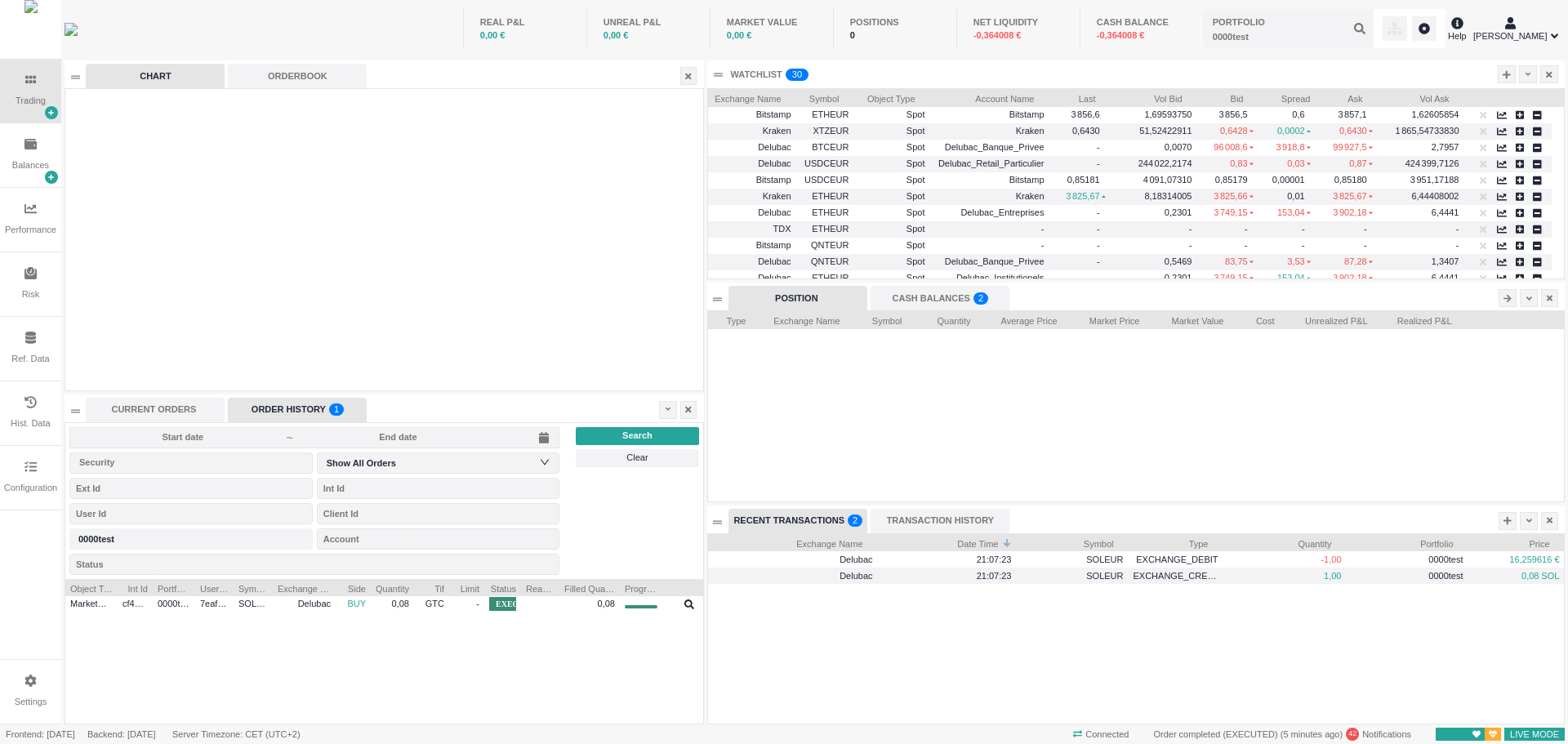
scroll to position [190, 856]
click at [1301, 35] on input "text" at bounding box center [1288, 29] width 171 height 39
click at [1297, 39] on input "text" at bounding box center [1288, 29] width 171 height 39
click at [1347, 29] on input "text" at bounding box center [1288, 29] width 171 height 39
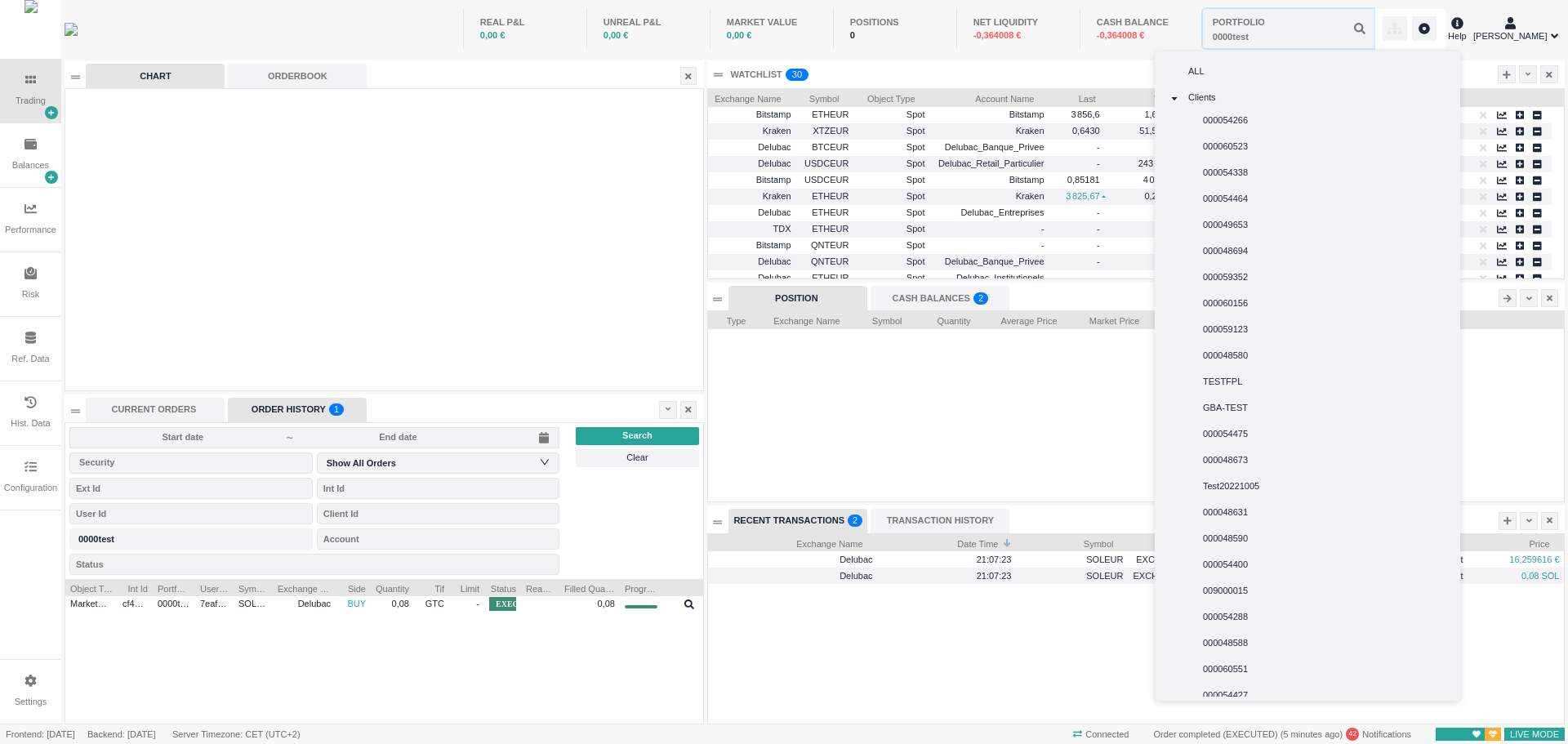
click at [1322, 36] on input "text" at bounding box center [1288, 29] width 171 height 39
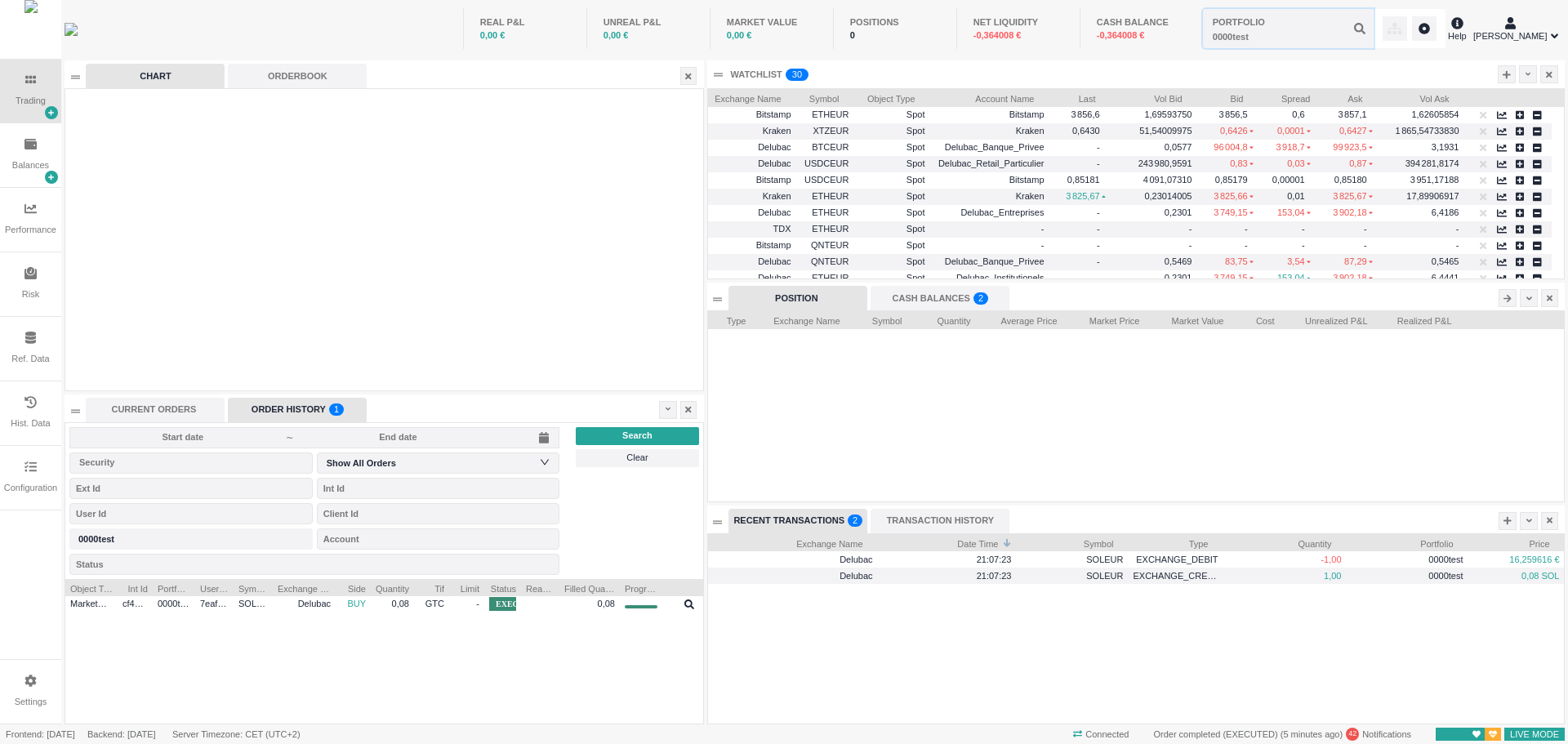
click at [1320, 36] on input "text" at bounding box center [1288, 29] width 171 height 39
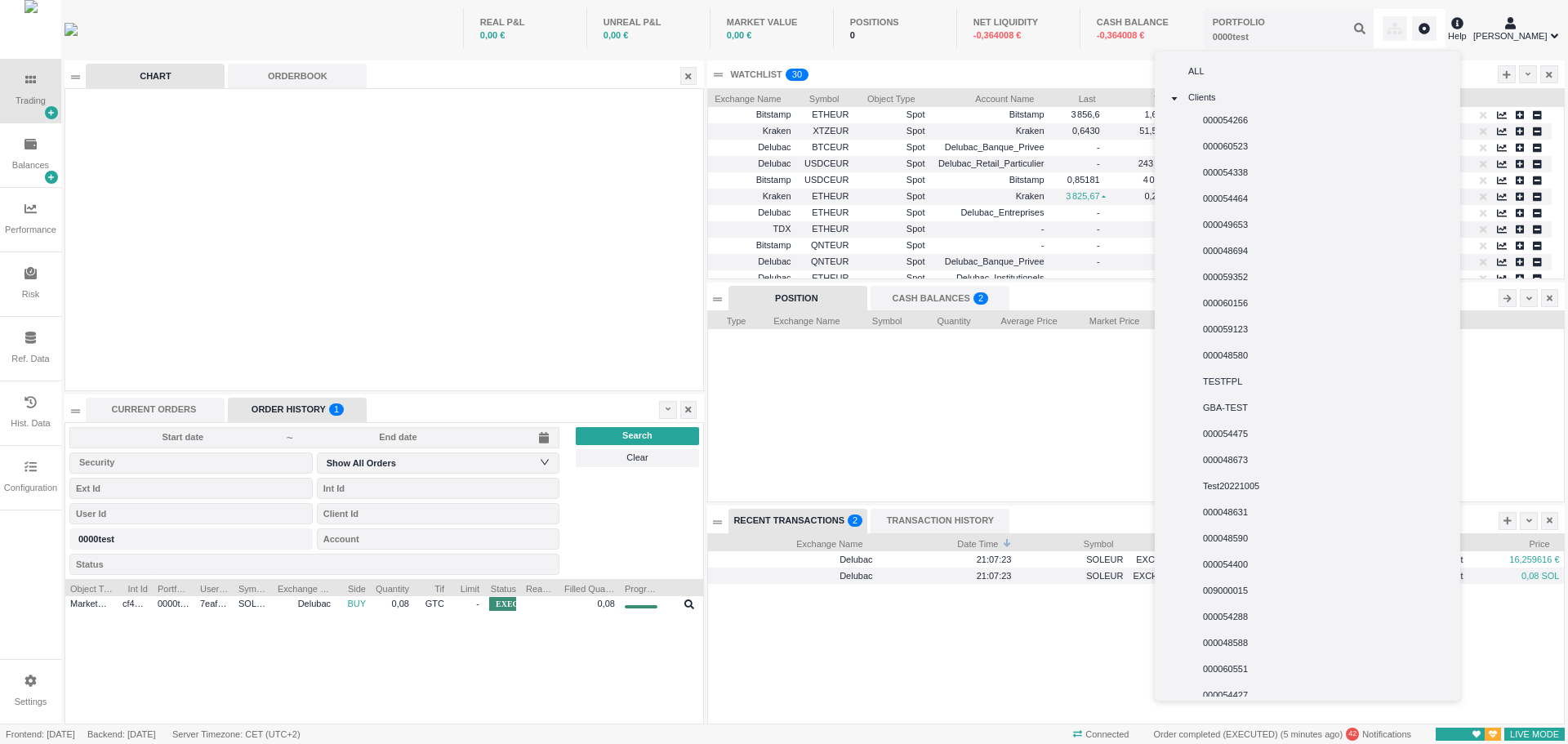
click at [1222, 73] on li "ALL" at bounding box center [1302, 70] width 276 height 29
click at [1191, 74] on span "ALL" at bounding box center [1197, 71] width 16 height 10
